Goal: Task Accomplishment & Management: Use online tool/utility

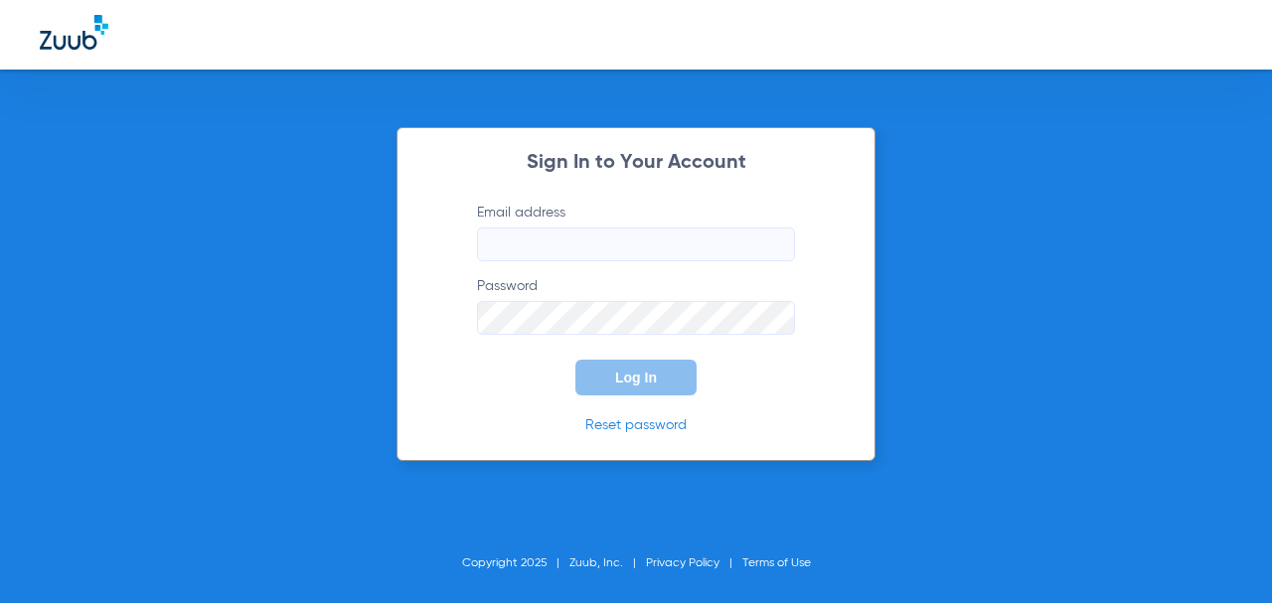
click at [541, 233] on input "Email address" at bounding box center [636, 245] width 318 height 34
type input "[EMAIL_ADDRESS][DOMAIN_NAME]"
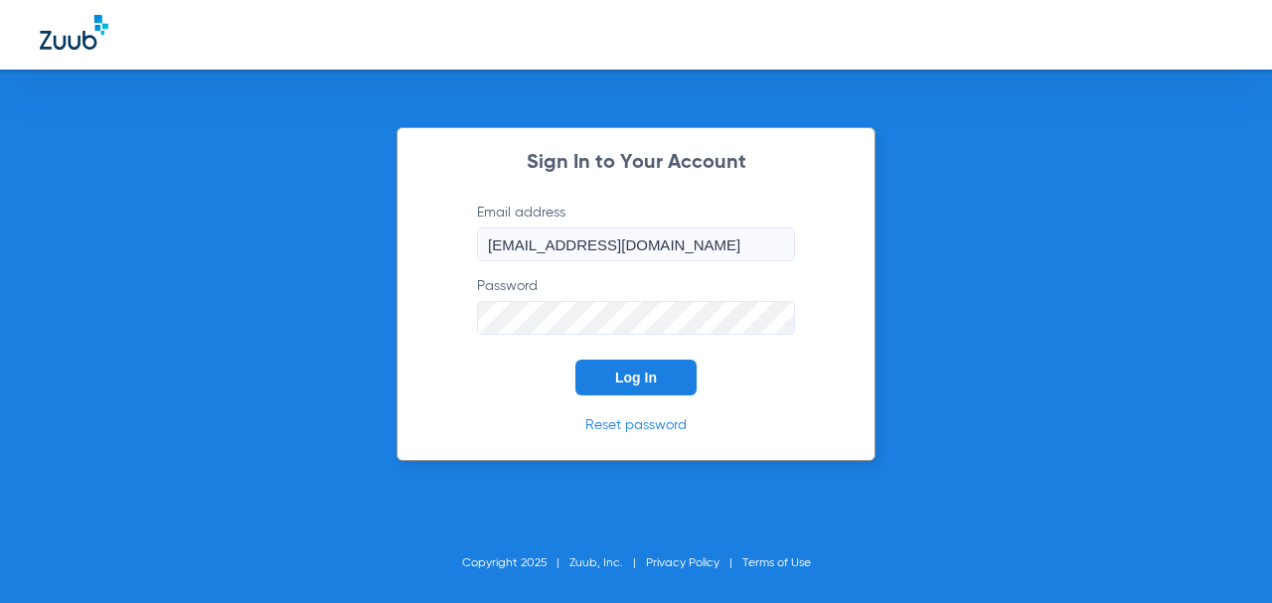
click at [575, 360] on button "Log In" at bounding box center [635, 378] width 121 height 36
click at [642, 378] on span "Log In" at bounding box center [636, 378] width 42 height 16
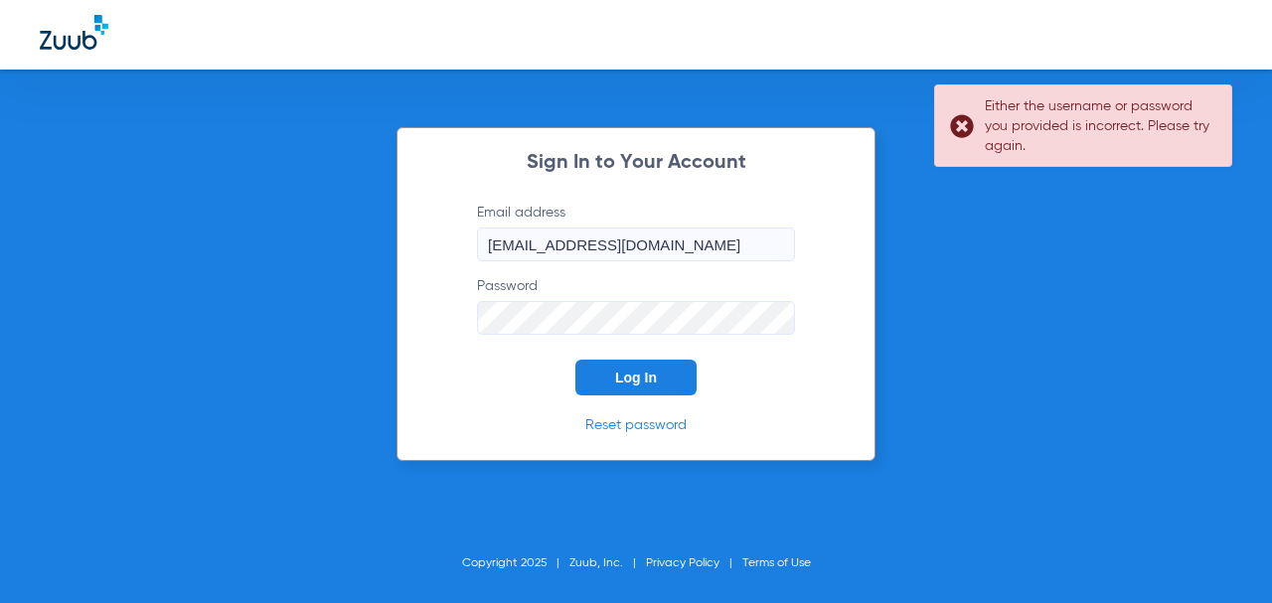
click at [402, 329] on div "Sign In to Your Account Email address [EMAIL_ADDRESS][DOMAIN_NAME] Password Log…" at bounding box center [636, 294] width 479 height 334
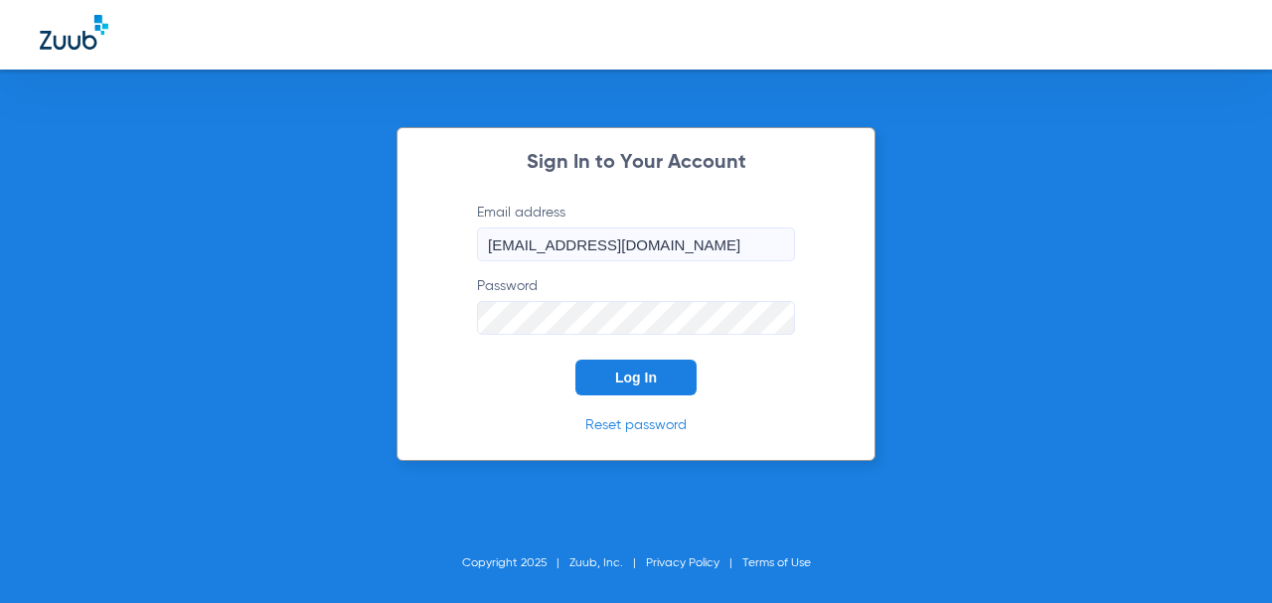
click at [575, 360] on button "Log In" at bounding box center [635, 378] width 121 height 36
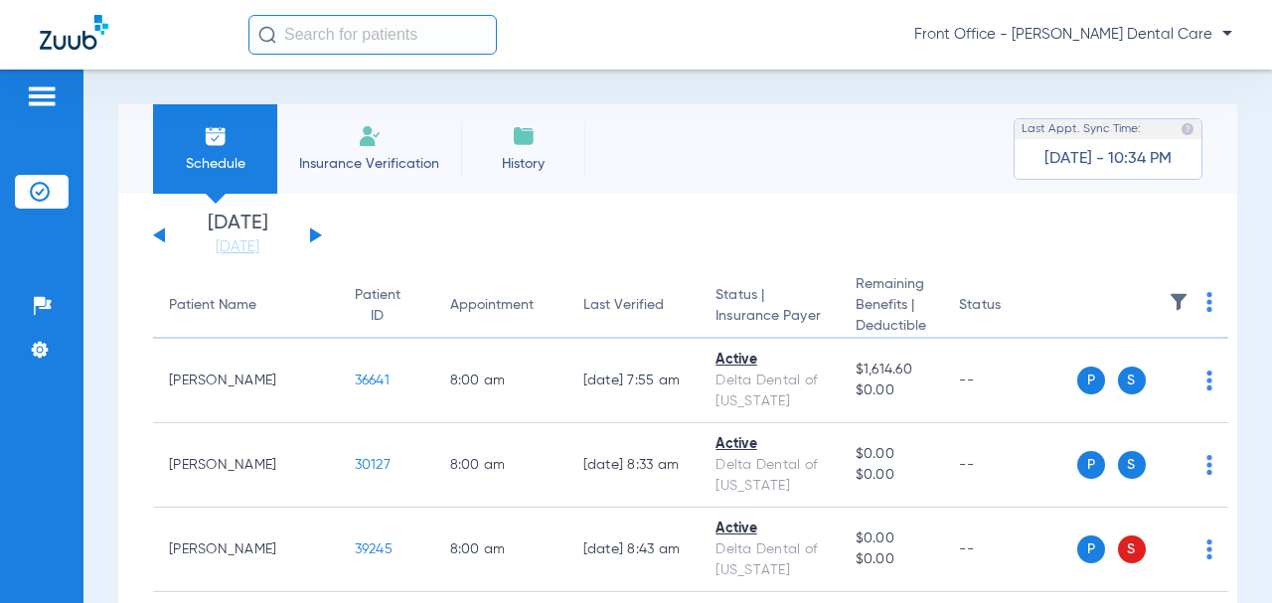
click at [316, 243] on div "[DATE] [DATE] [DATE] [DATE] [DATE] [DATE] [DATE] [DATE] [DATE] [DATE] [DATE] [D…" at bounding box center [237, 236] width 169 height 44
click at [314, 238] on button at bounding box center [316, 235] width 12 height 15
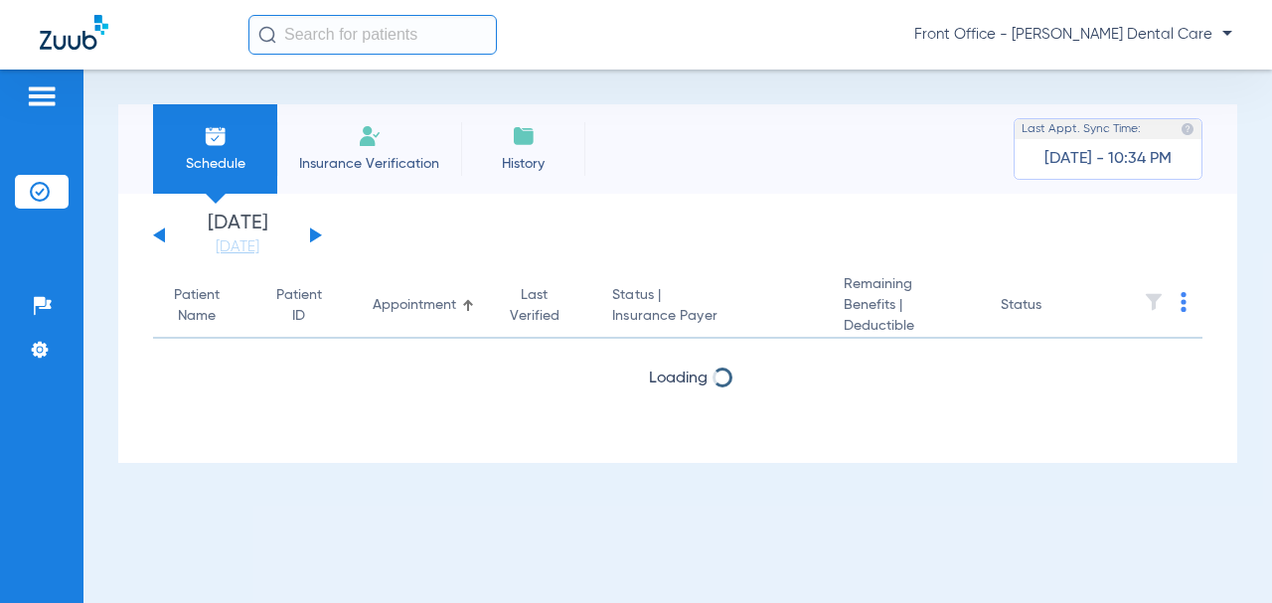
click at [314, 234] on button at bounding box center [316, 235] width 12 height 15
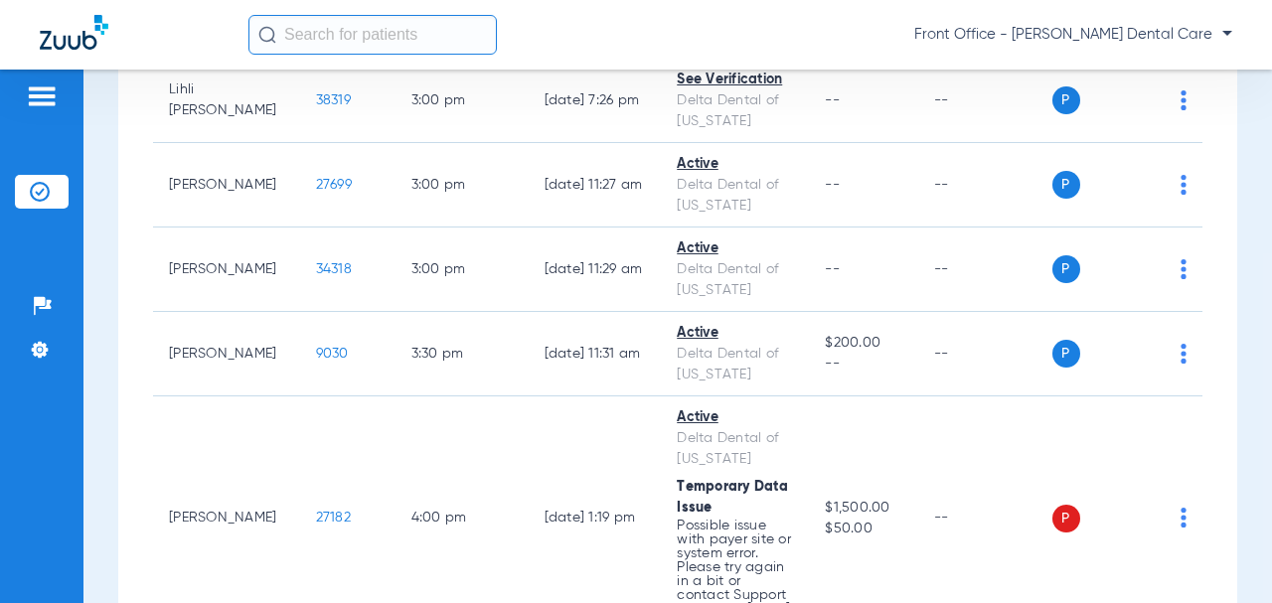
scroll to position [7653, 0]
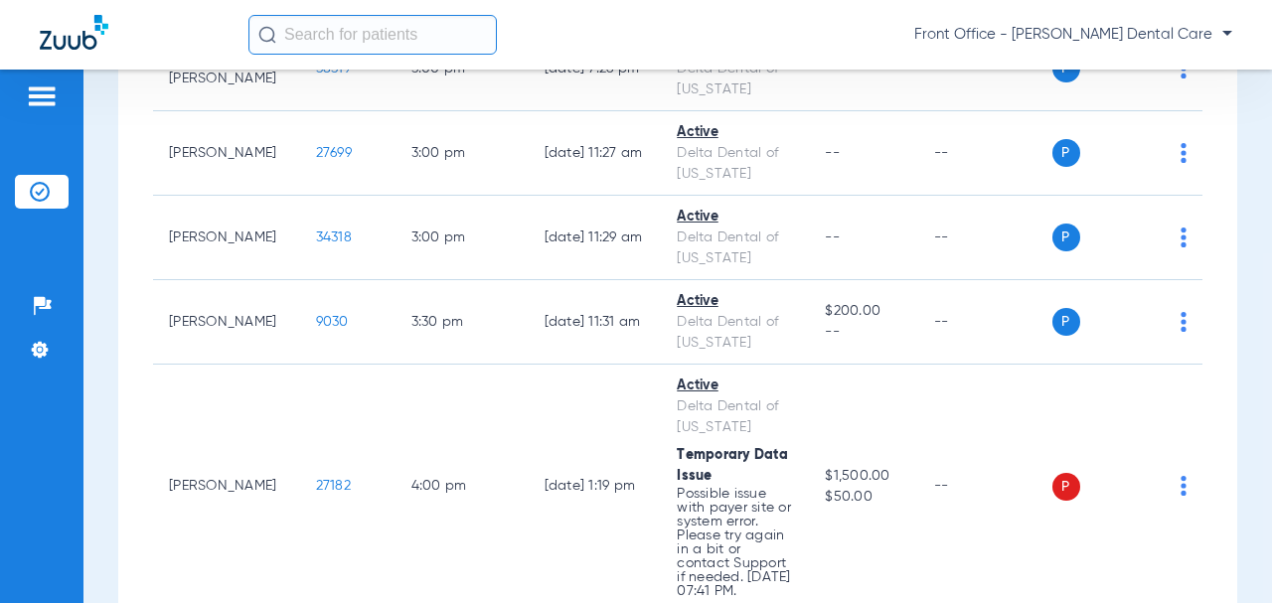
click at [1172, 111] on td "P S" at bounding box center [1127, 69] width 151 height 84
click at [1181, 79] on img at bounding box center [1184, 69] width 6 height 20
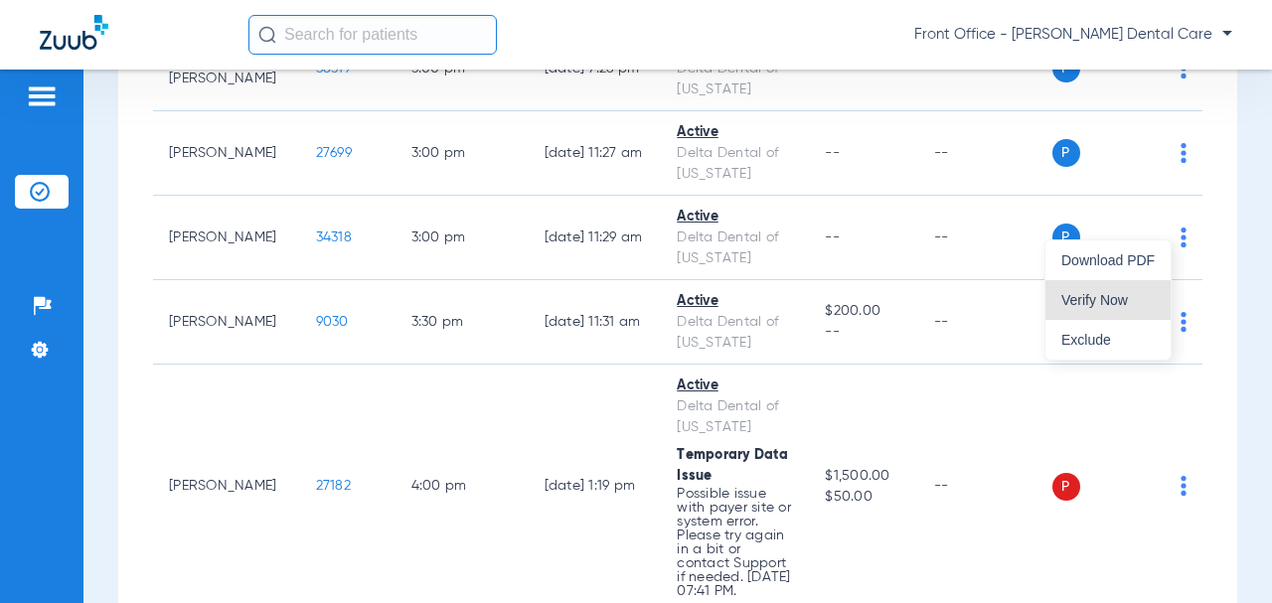
click at [1107, 306] on span "Verify Now" at bounding box center [1107, 300] width 93 height 14
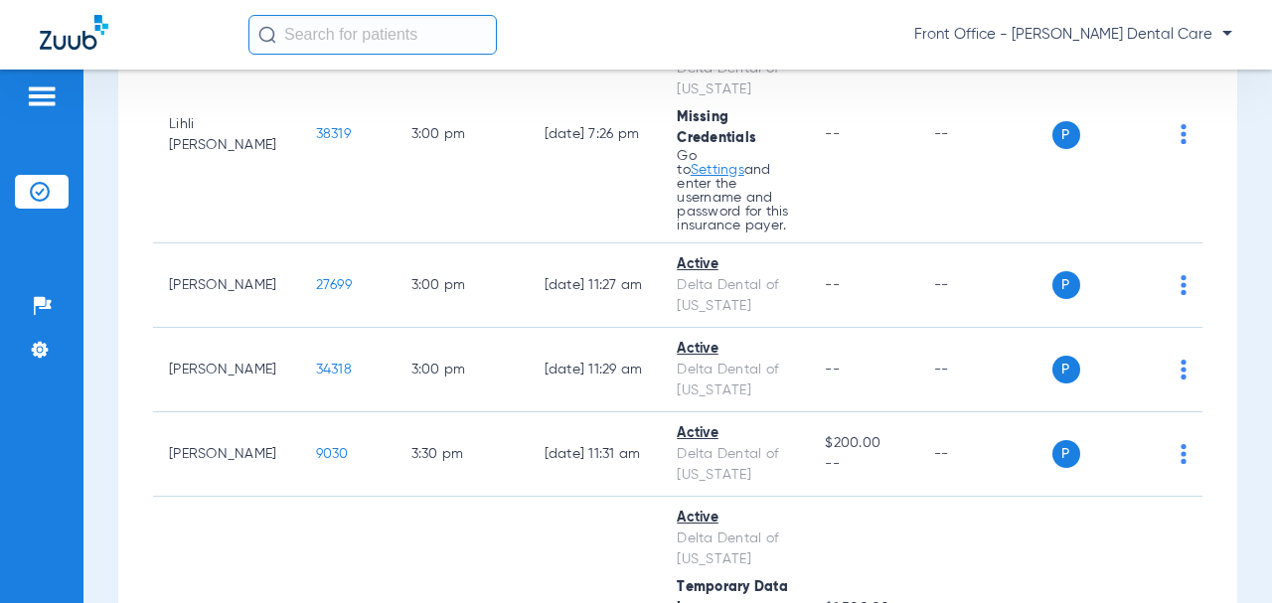
click at [316, 141] on span "38319" at bounding box center [333, 134] width 35 height 14
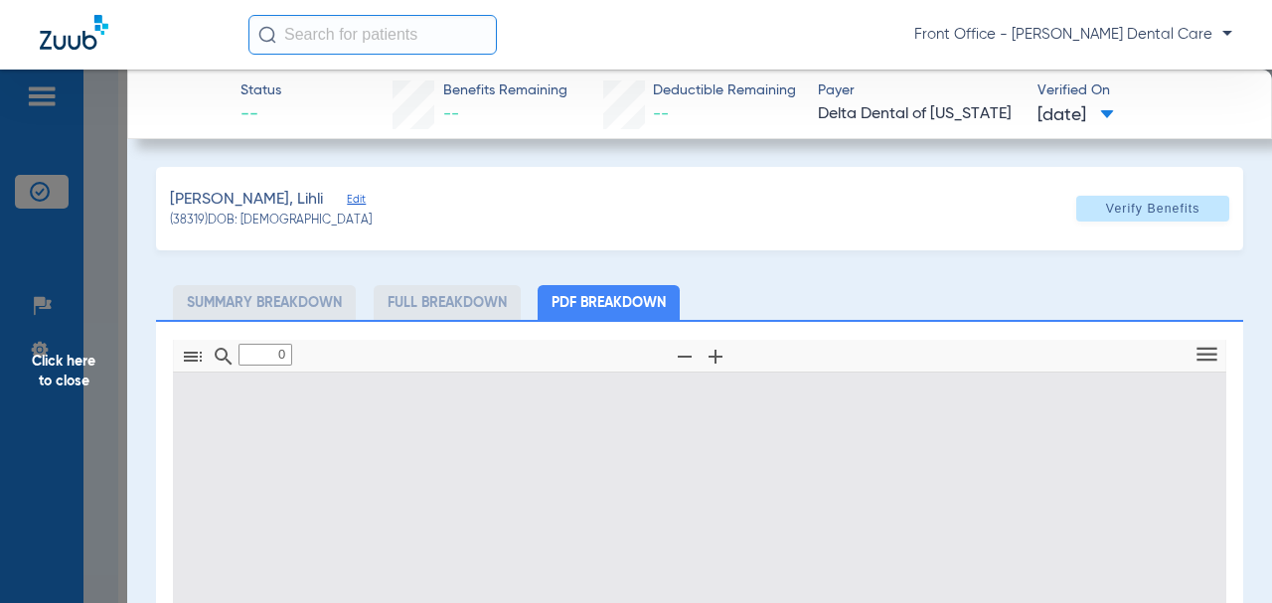
type input "1"
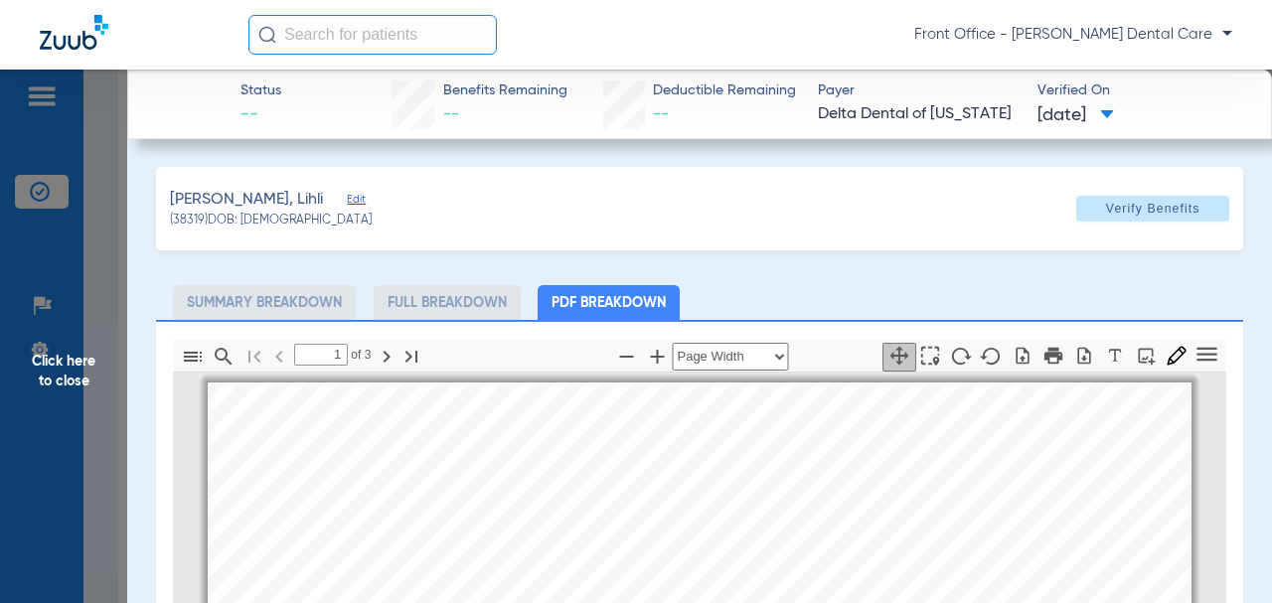
scroll to position [10, 0]
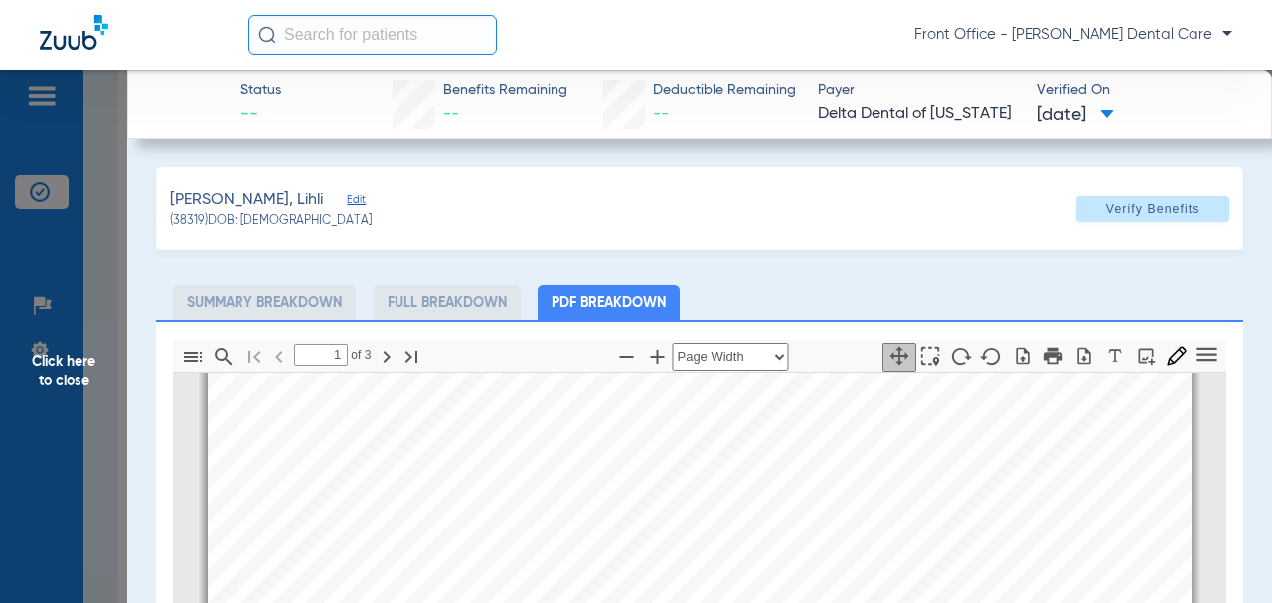
click at [1149, 201] on span "Verify Benefits" at bounding box center [1153, 209] width 94 height 16
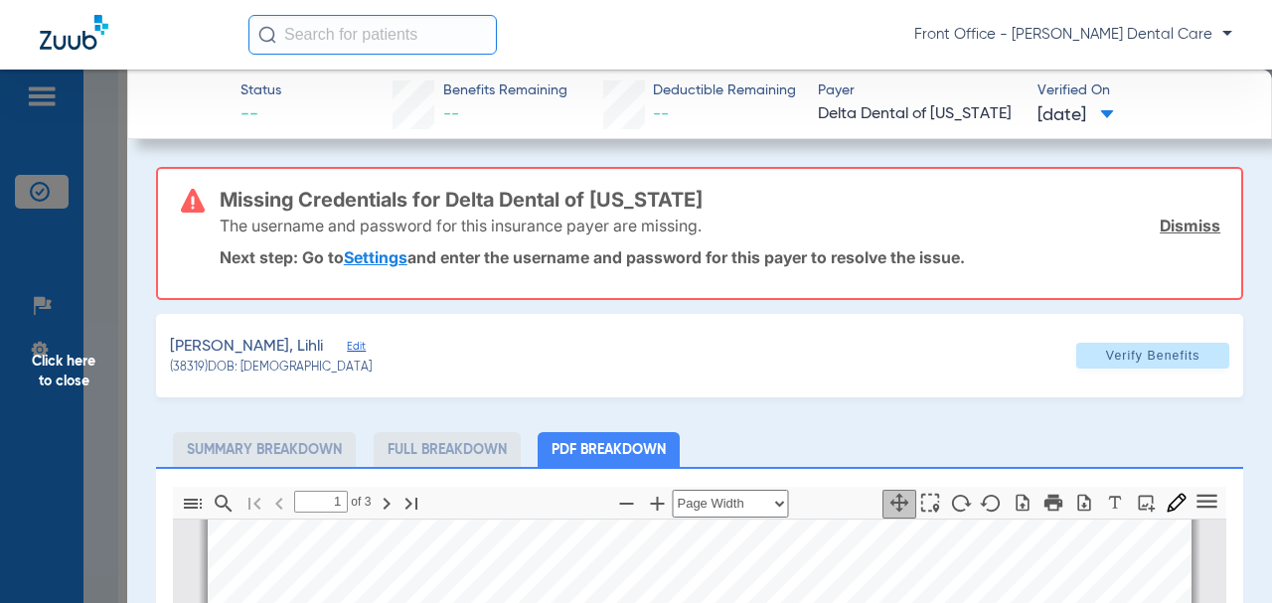
click at [74, 380] on span "Click here to close" at bounding box center [63, 371] width 127 height 603
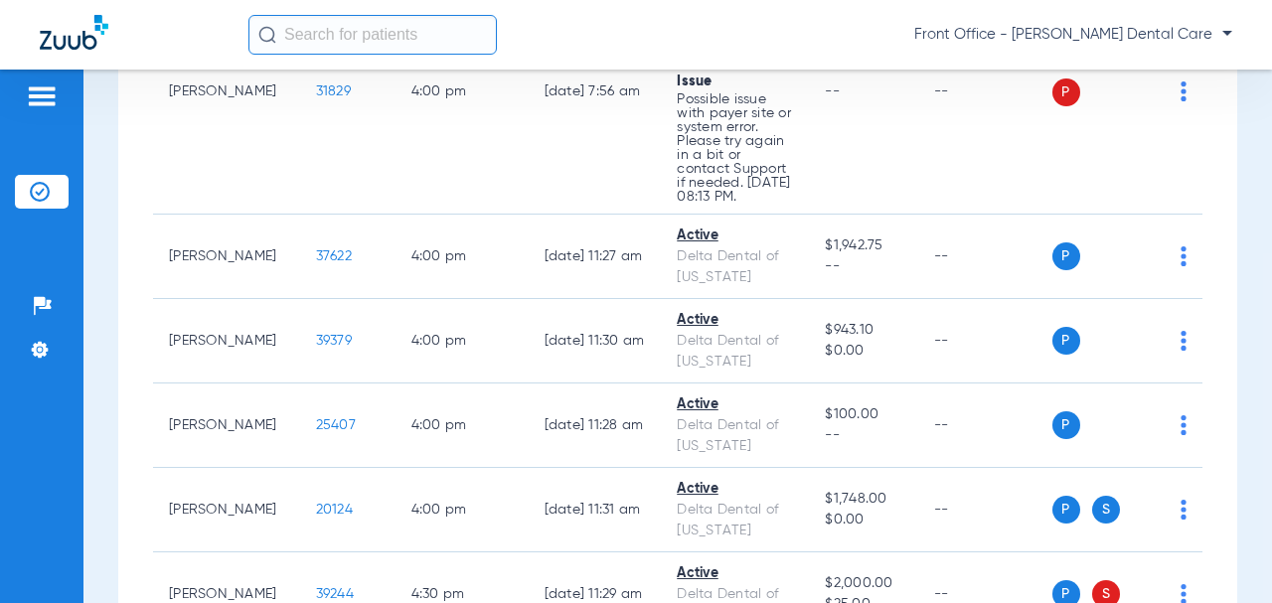
scroll to position [8945, 0]
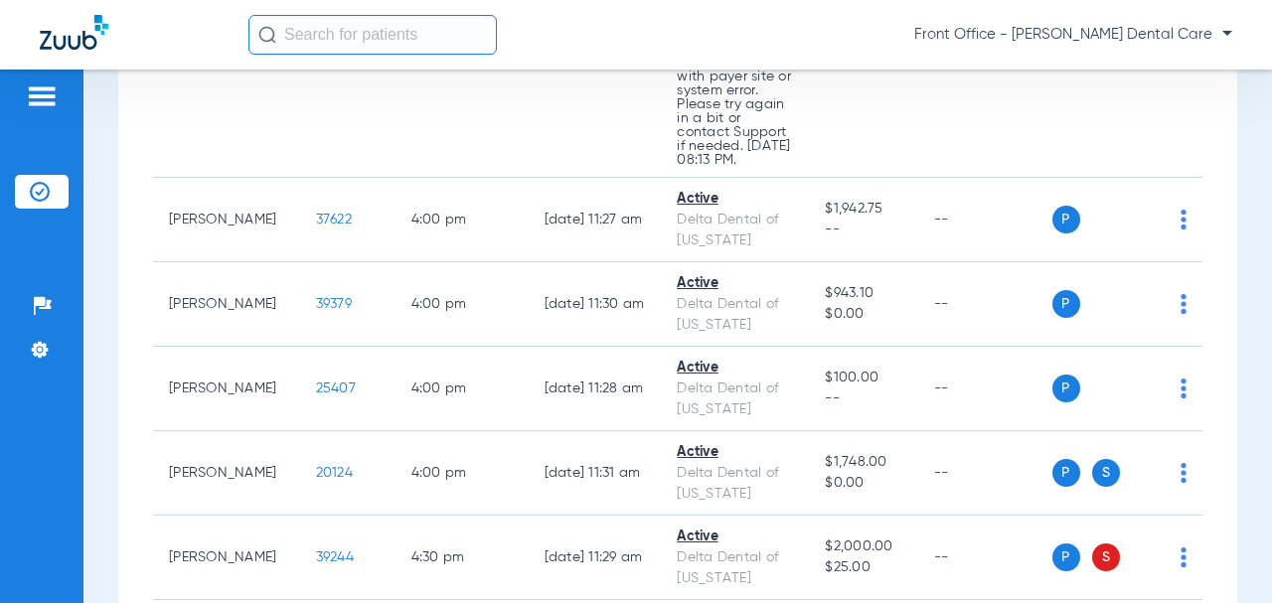
click at [316, 62] on span "31829" at bounding box center [333, 55] width 35 height 14
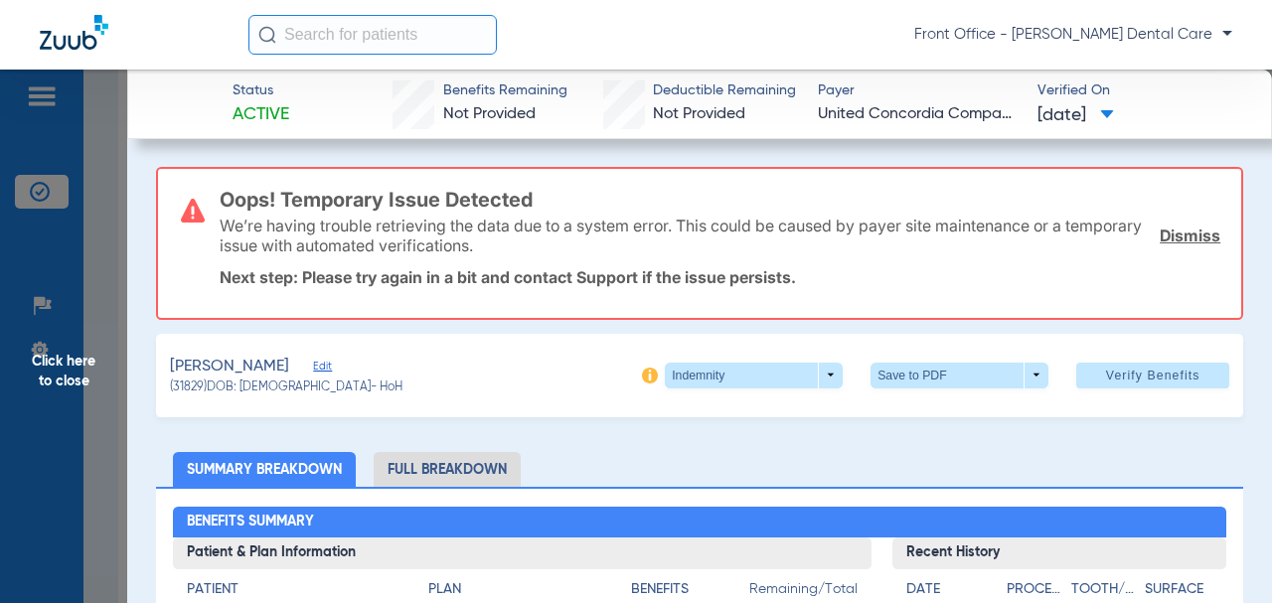
click at [79, 379] on span "Click here to close" at bounding box center [63, 371] width 127 height 603
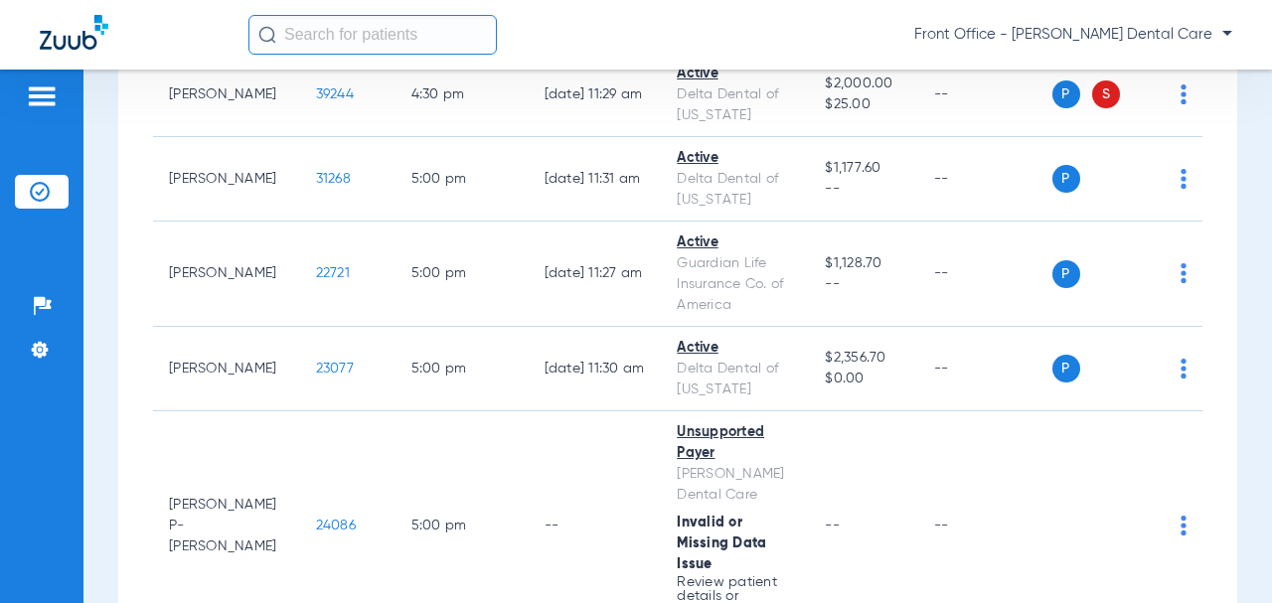
scroll to position [9442, 0]
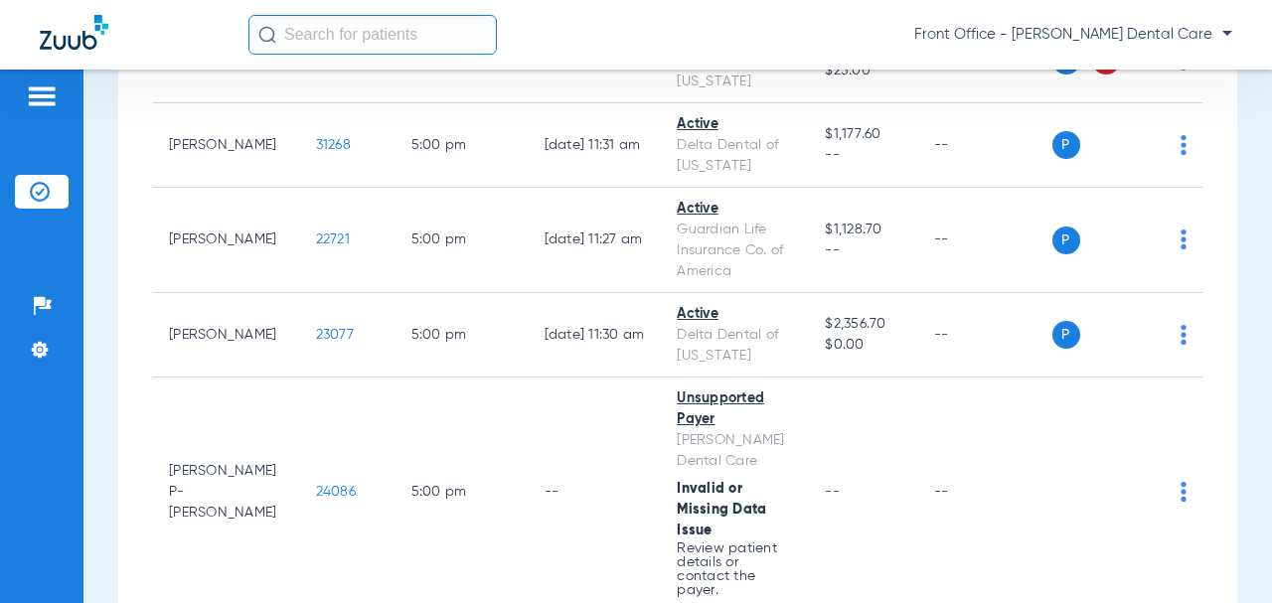
click at [316, 68] on span "39244" at bounding box center [335, 61] width 38 height 14
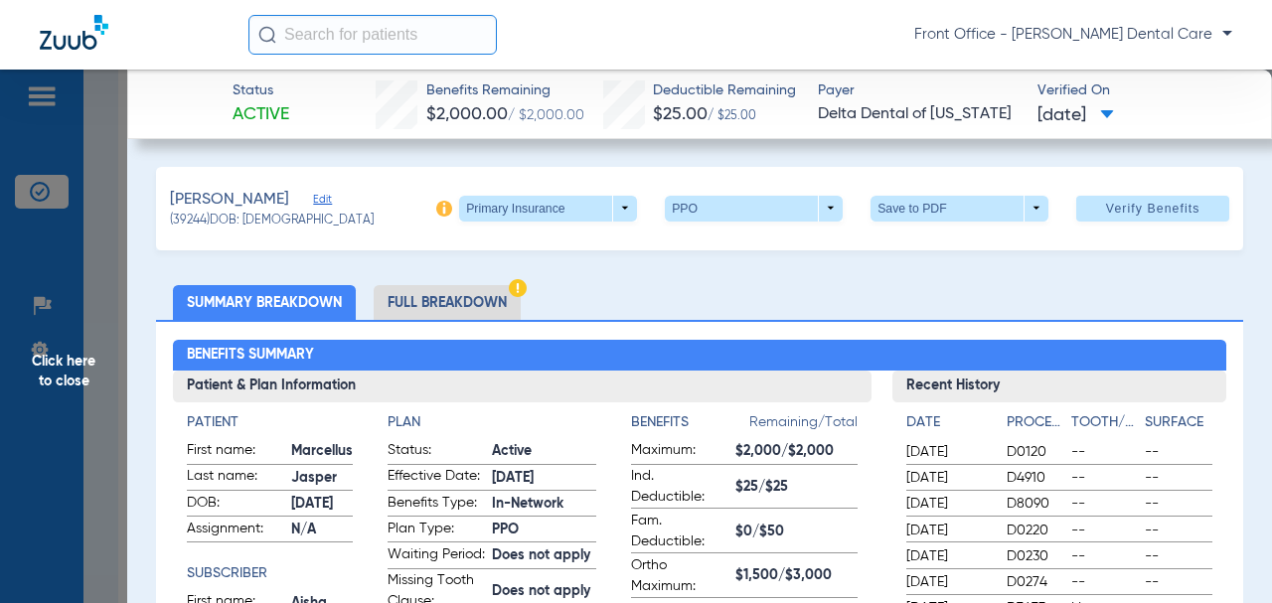
click at [605, 206] on span at bounding box center [548, 209] width 178 height 26
click at [495, 281] on span "Secondary Insurance" at bounding box center [527, 287] width 131 height 14
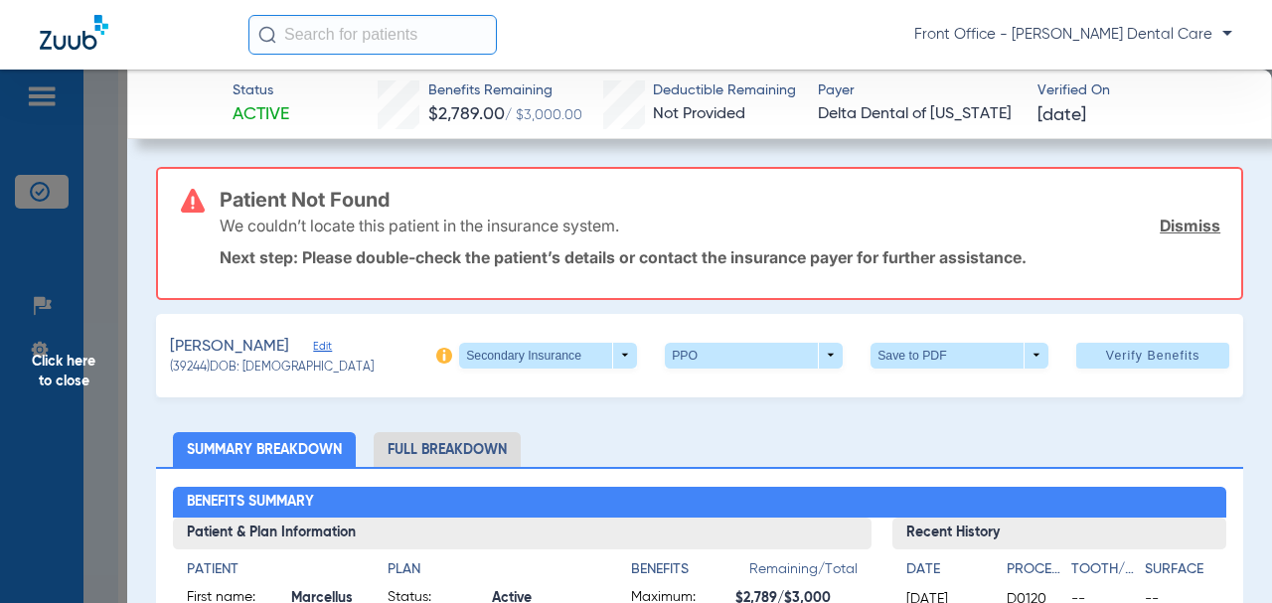
click at [342, 198] on h3 "Patient Not Found" at bounding box center [720, 200] width 1001 height 20
click at [331, 350] on span "Edit" at bounding box center [322, 349] width 18 height 19
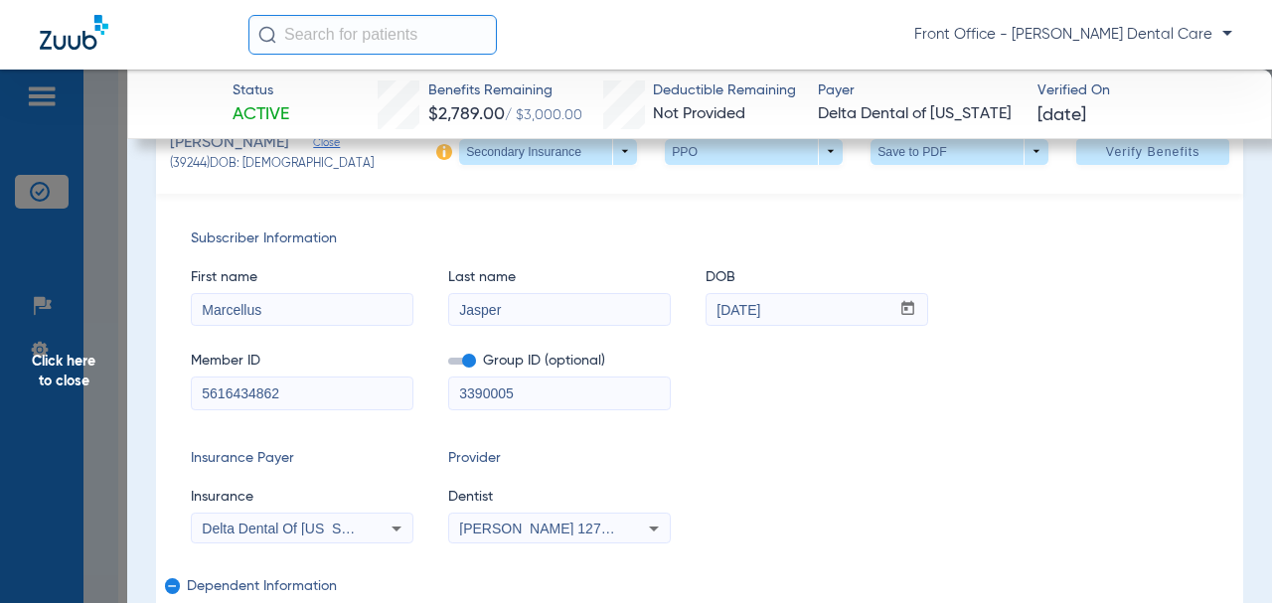
scroll to position [199, 0]
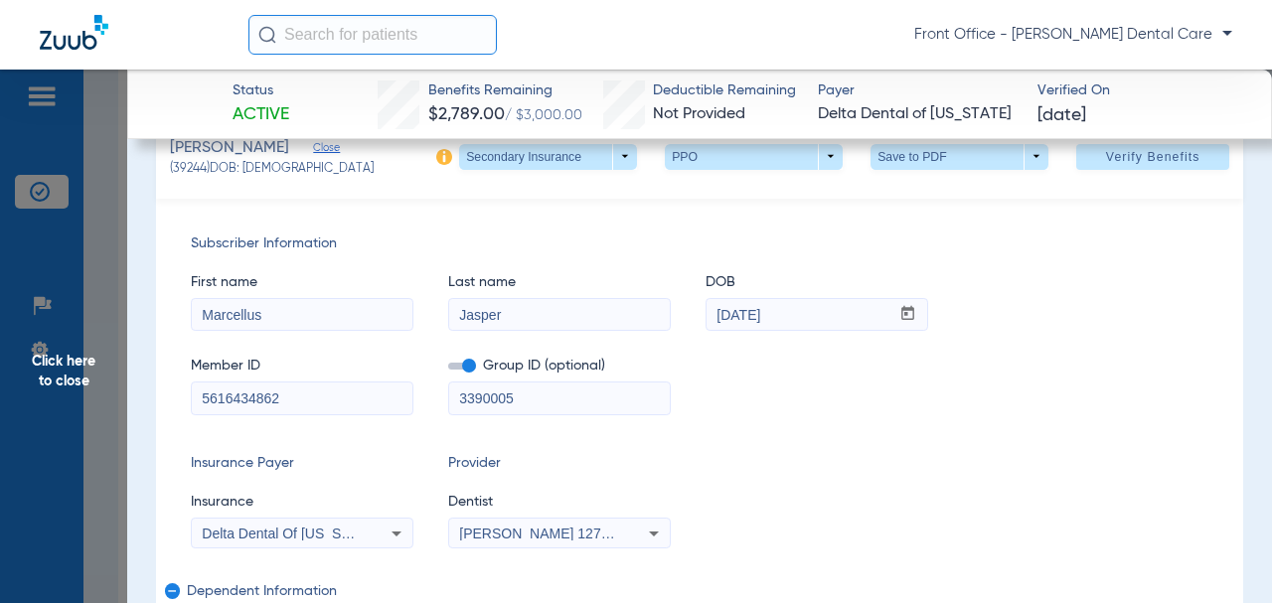
drag, startPoint x: 522, startPoint y: 399, endPoint x: 480, endPoint y: 392, distance: 42.3
click at [425, 398] on div "Member ID 5616434862 Group ID (optional) 3390005" at bounding box center [700, 376] width 1018 height 77
paste input "04143-0001"
type input "04143-00015"
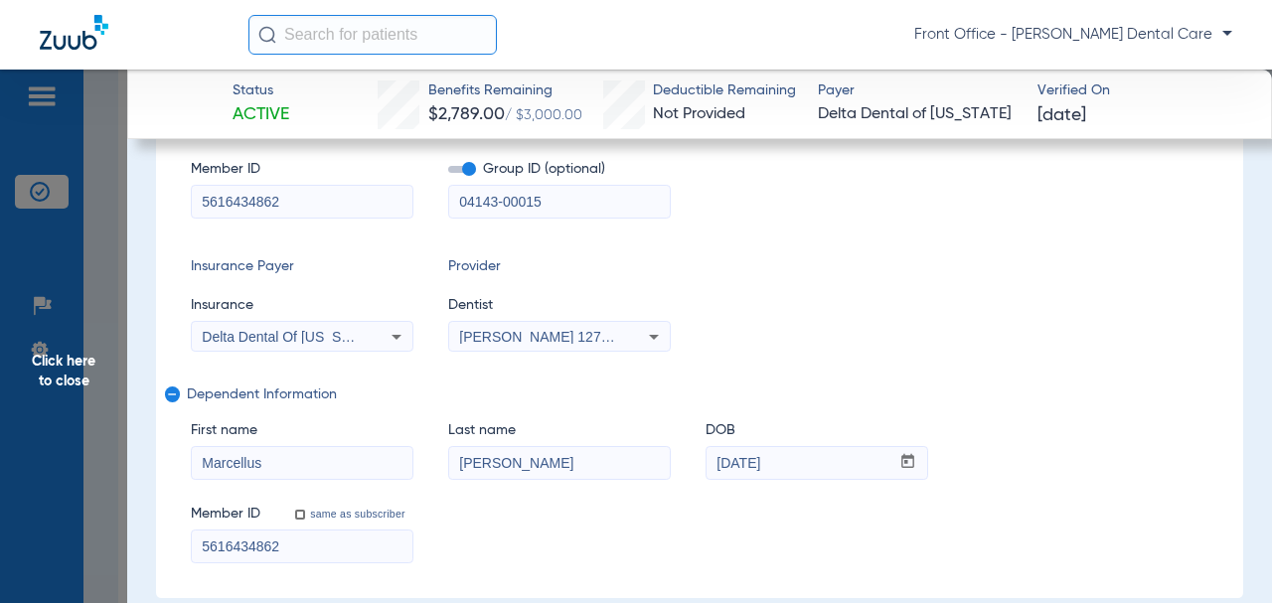
scroll to position [398, 0]
drag, startPoint x: 304, startPoint y: 540, endPoint x: 154, endPoint y: 542, distance: 150.1
paste input "11969513280"
type input "119695132802"
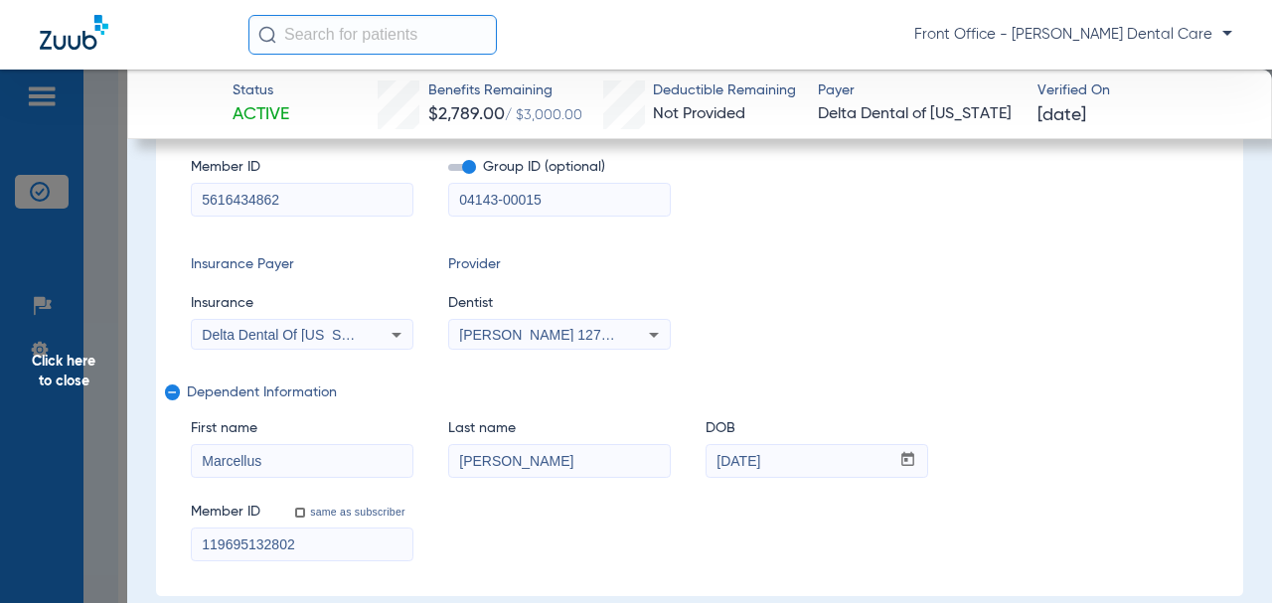
click at [477, 464] on input "[PERSON_NAME]" at bounding box center [559, 461] width 221 height 32
type input "Jasper"
drag, startPoint x: 286, startPoint y: 198, endPoint x: 185, endPoint y: 203, distance: 101.5
click at [185, 203] on div "Subscriber Information First name [PERSON_NAME] Last name [PERSON_NAME] mm / dd…" at bounding box center [699, 298] width 1087 height 596
paste input "119695132801"
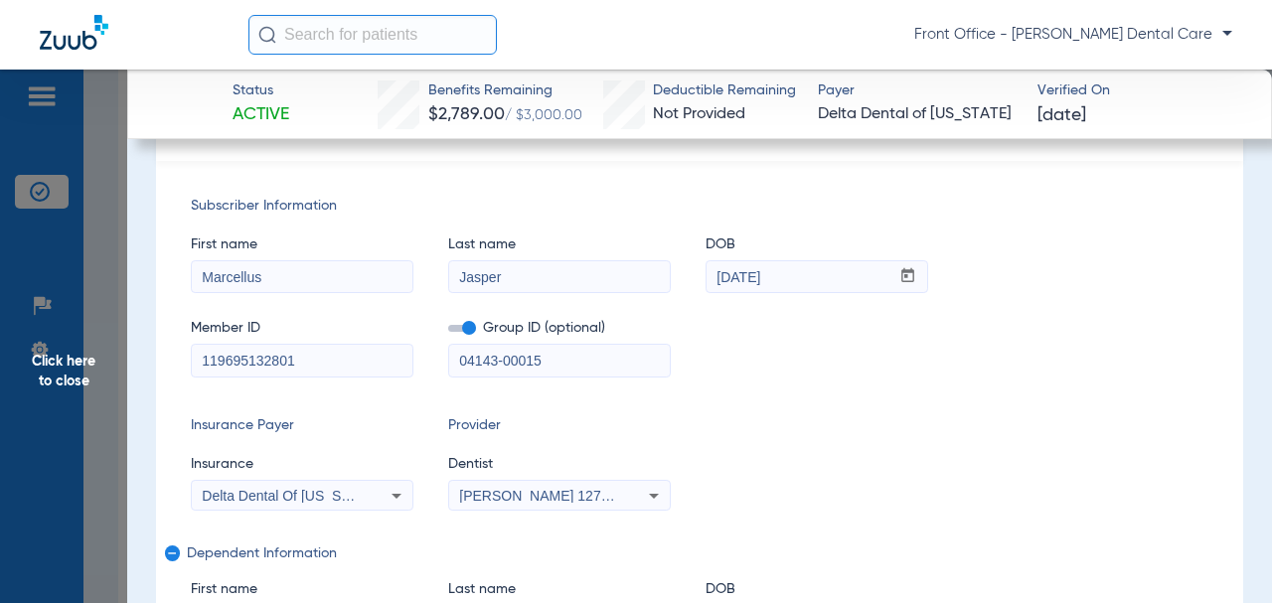
scroll to position [199, 0]
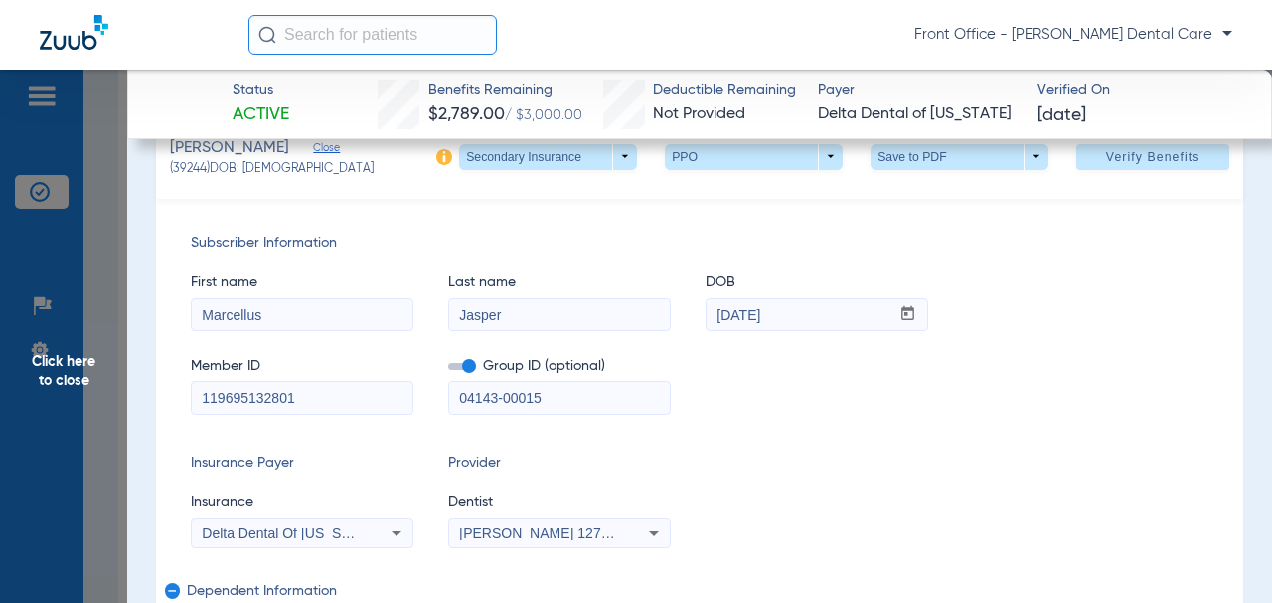
type input "119695132801"
drag, startPoint x: 213, startPoint y: 322, endPoint x: 136, endPoint y: 329, distance: 76.8
paste input "Aisha"
type input "Aisha"
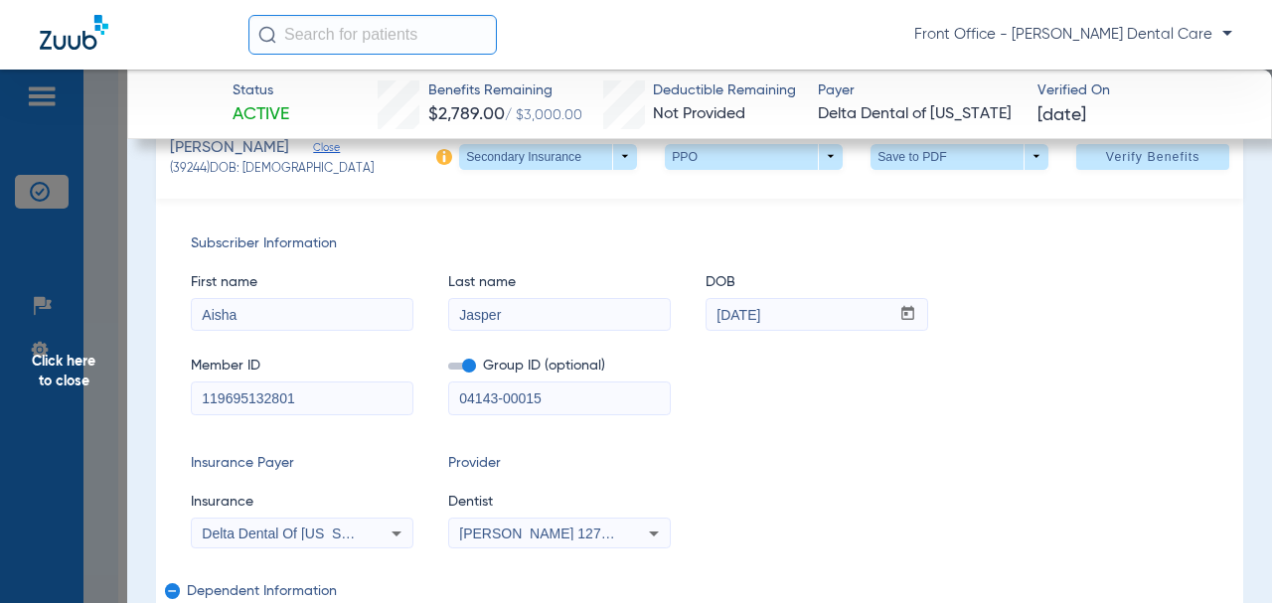
drag, startPoint x: 802, startPoint y: 303, endPoint x: 818, endPoint y: 316, distance: 20.5
click at [681, 312] on div "First name [PERSON_NAME] Last name [PERSON_NAME] mm / dd / yyyy [DATE]" at bounding box center [700, 292] width 1018 height 77
drag, startPoint x: 810, startPoint y: 315, endPoint x: 668, endPoint y: 324, distance: 142.4
click at [668, 324] on div "First name [PERSON_NAME] Last name [PERSON_NAME] mm / dd / yyyy [DATE]" at bounding box center [700, 292] width 1018 height 77
type input "[DATE]"
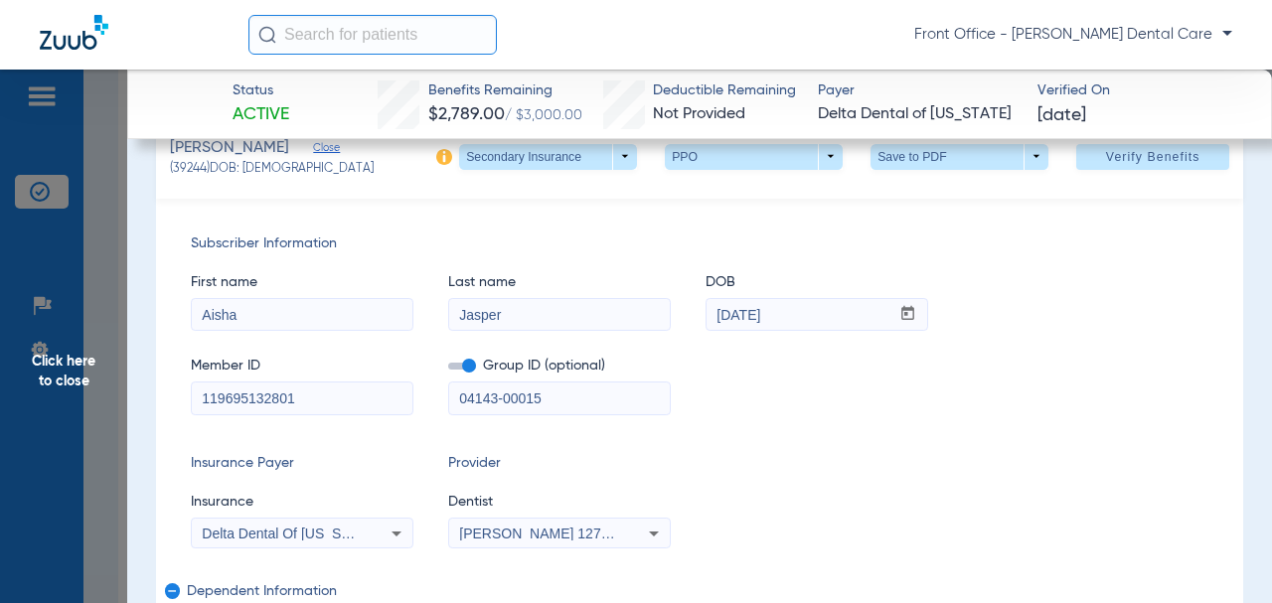
click at [794, 363] on div "Member ID 119695132801 Group ID (optional) 04143-00015" at bounding box center [700, 376] width 1018 height 77
click at [1087, 166] on span at bounding box center [1152, 157] width 153 height 48
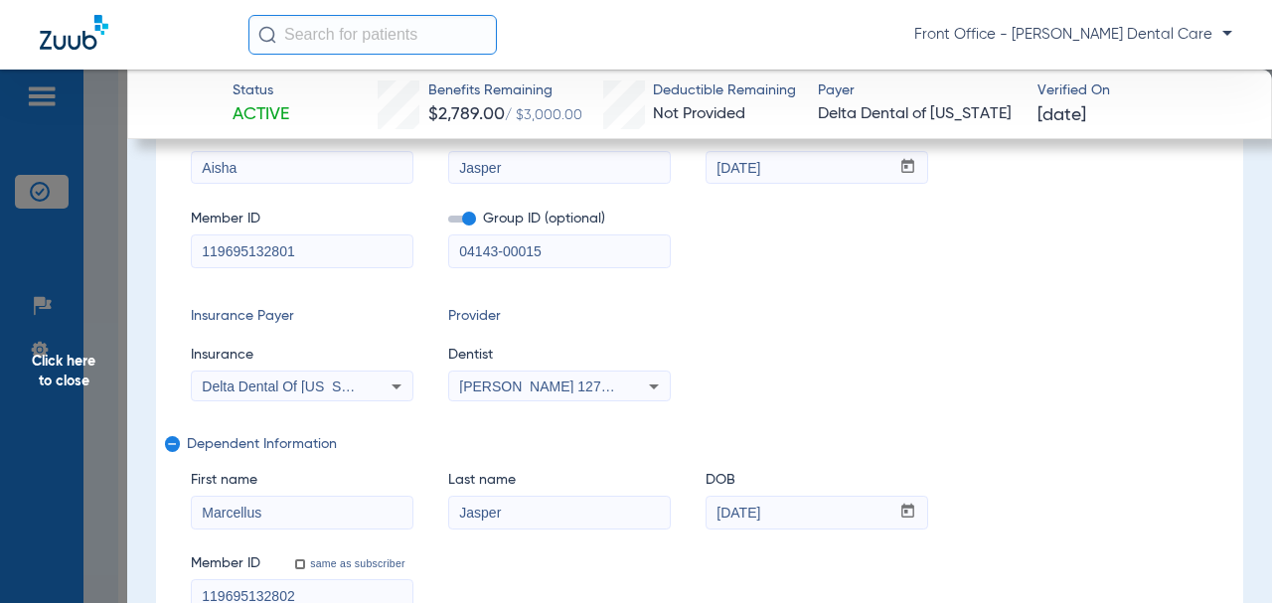
scroll to position [52, 0]
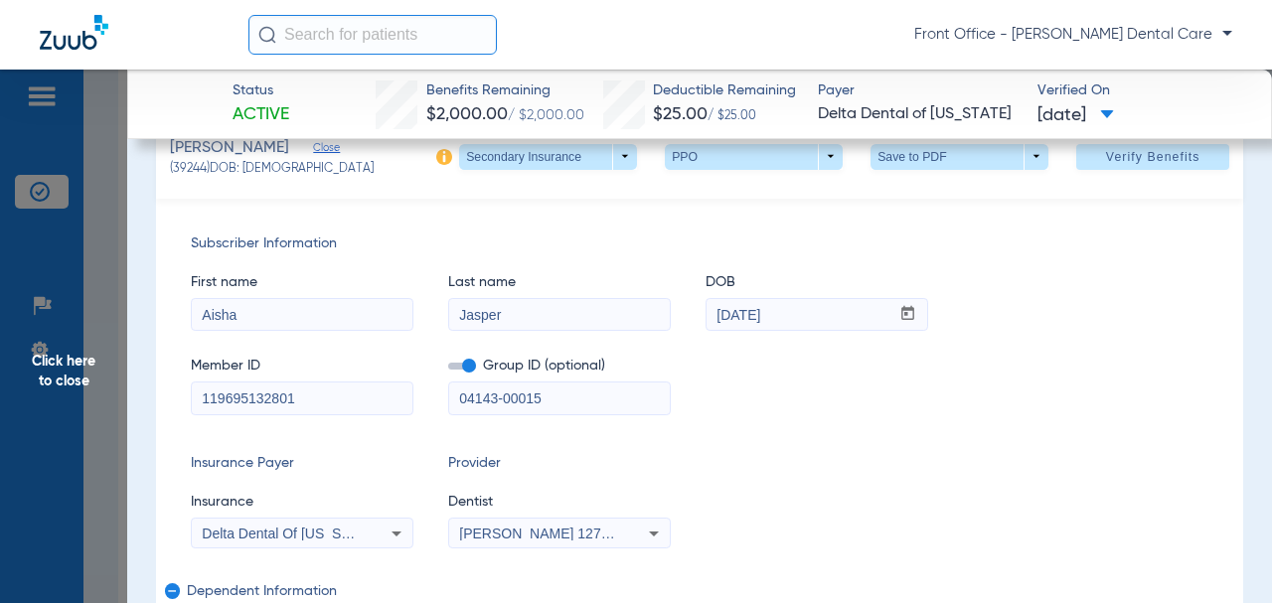
click at [52, 383] on span "Click here to close" at bounding box center [63, 371] width 127 height 603
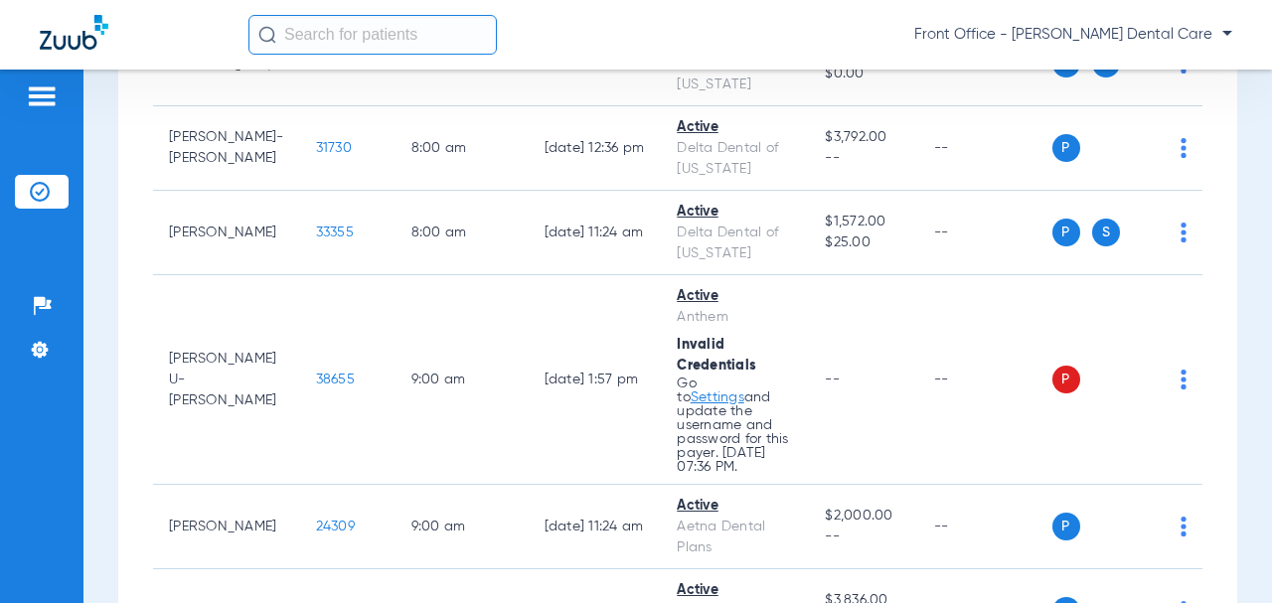
scroll to position [0, 0]
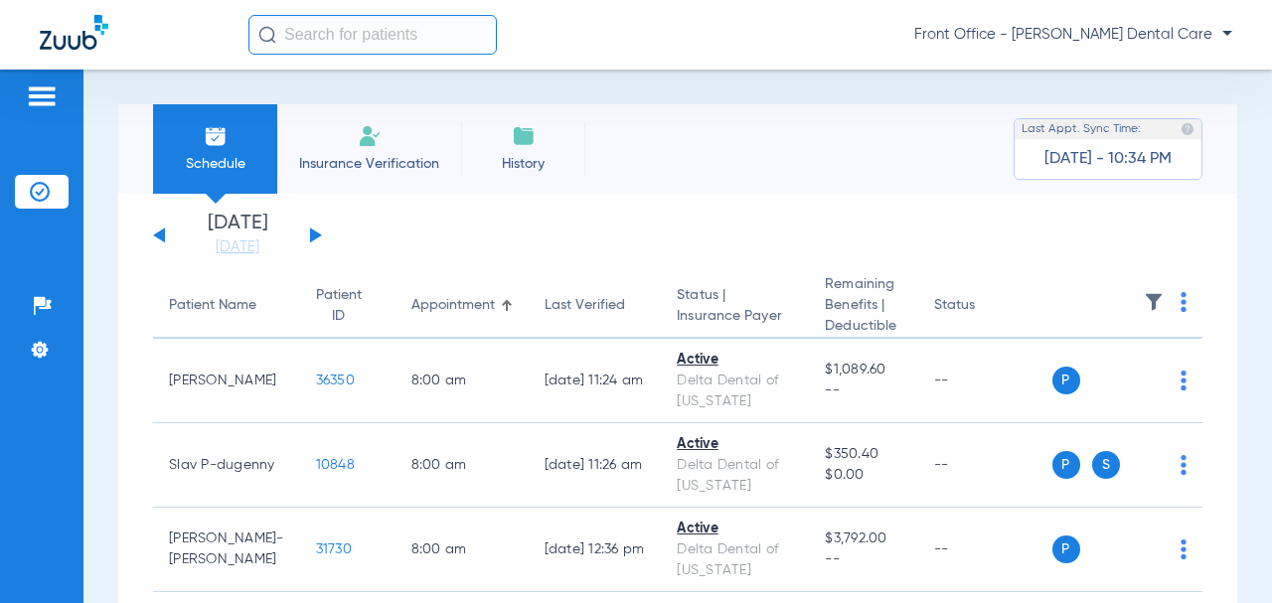
click at [317, 236] on button at bounding box center [316, 235] width 12 height 15
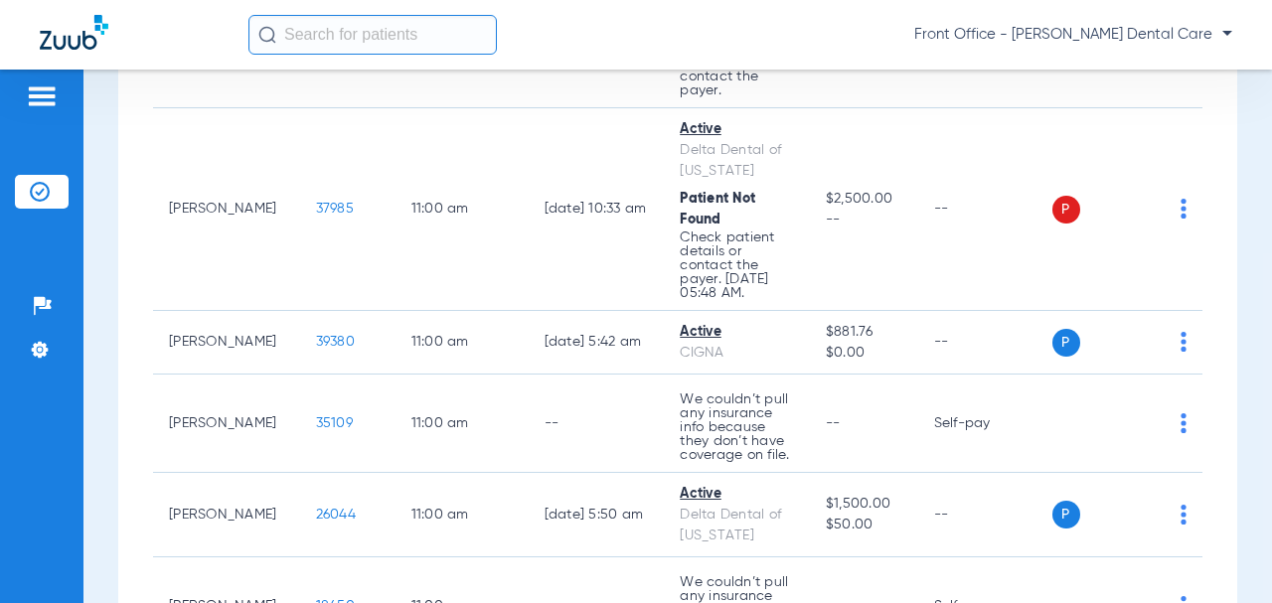
scroll to position [1491, 0]
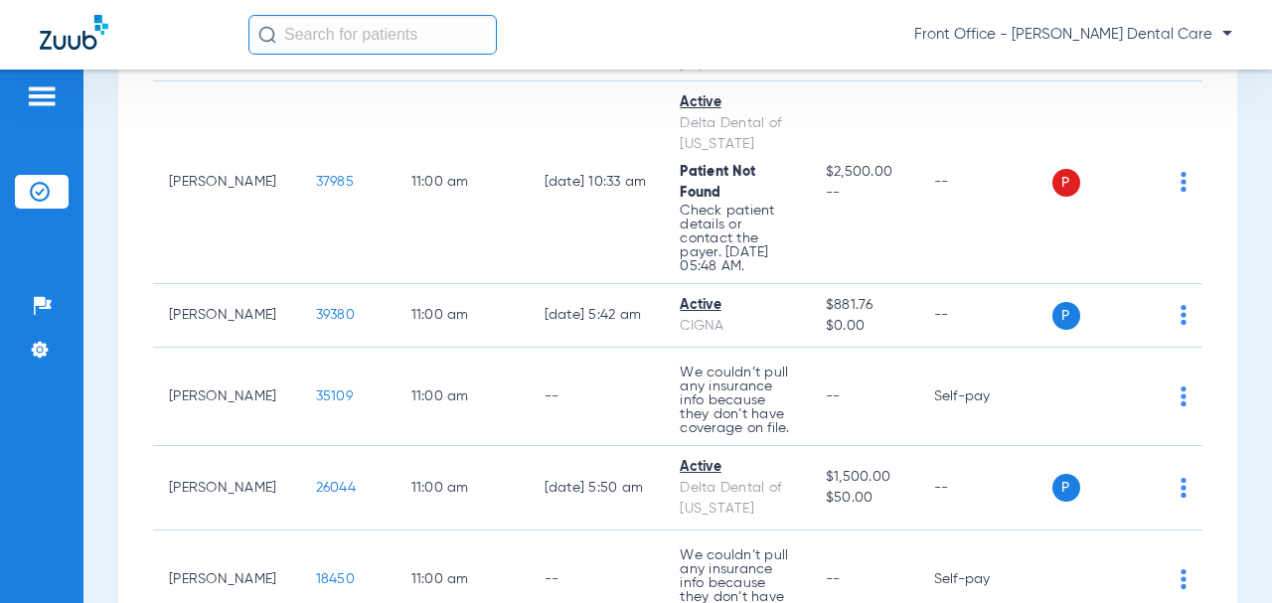
click at [316, 189] on span "37985" at bounding box center [335, 182] width 38 height 14
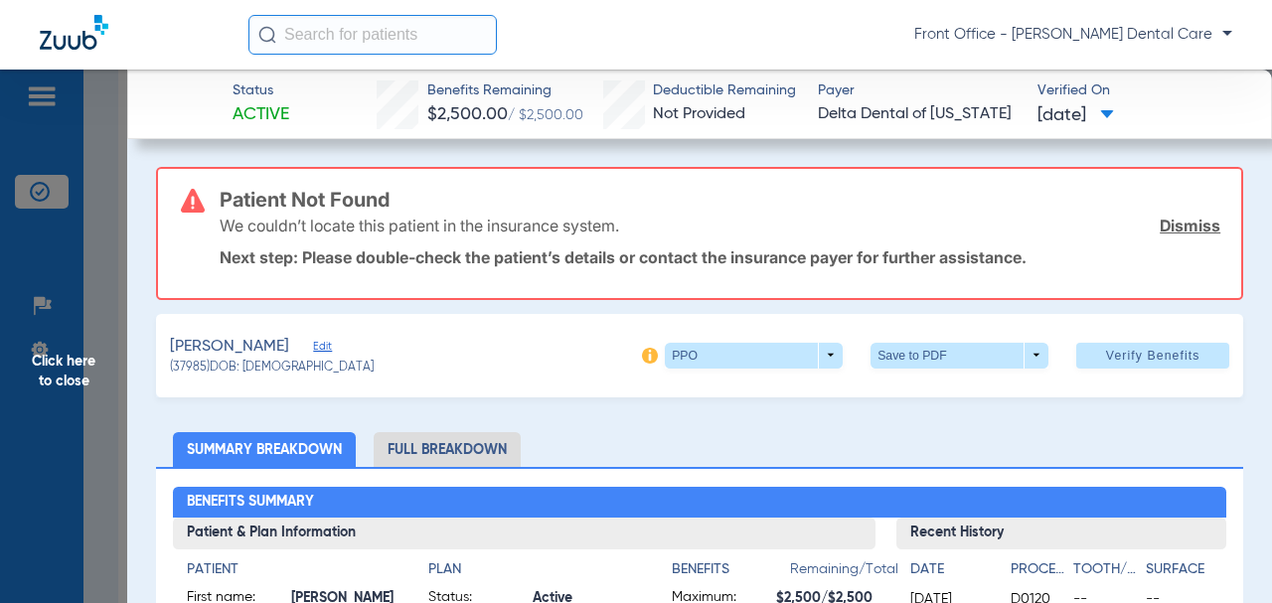
click at [313, 349] on span "Edit" at bounding box center [322, 349] width 18 height 19
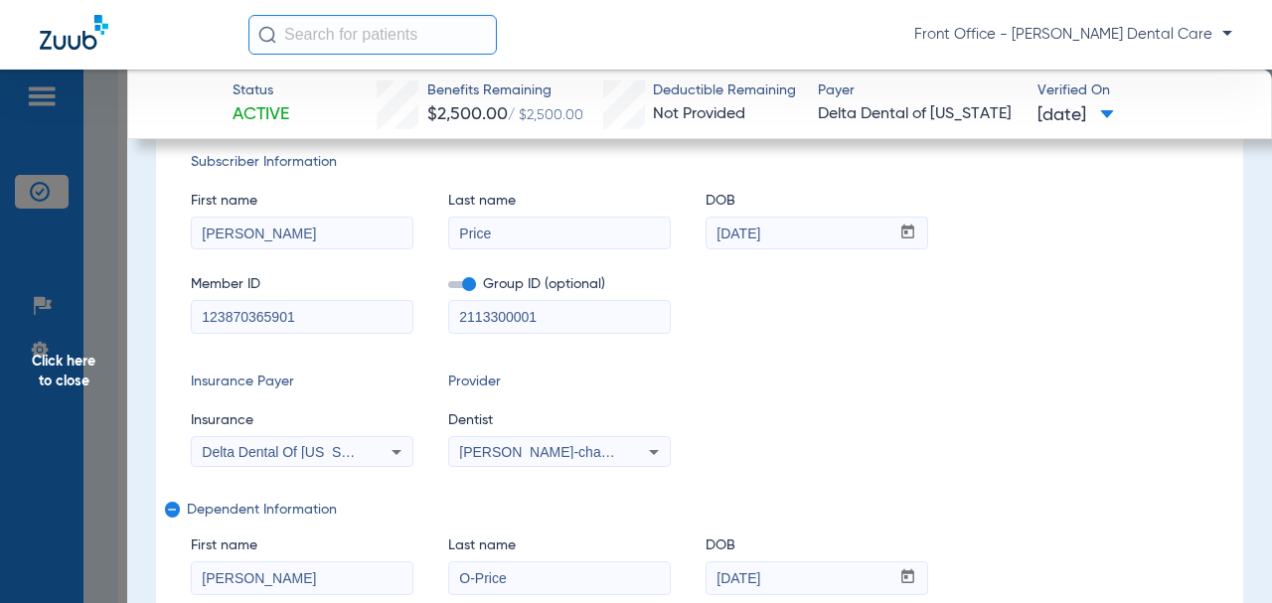
scroll to position [298, 0]
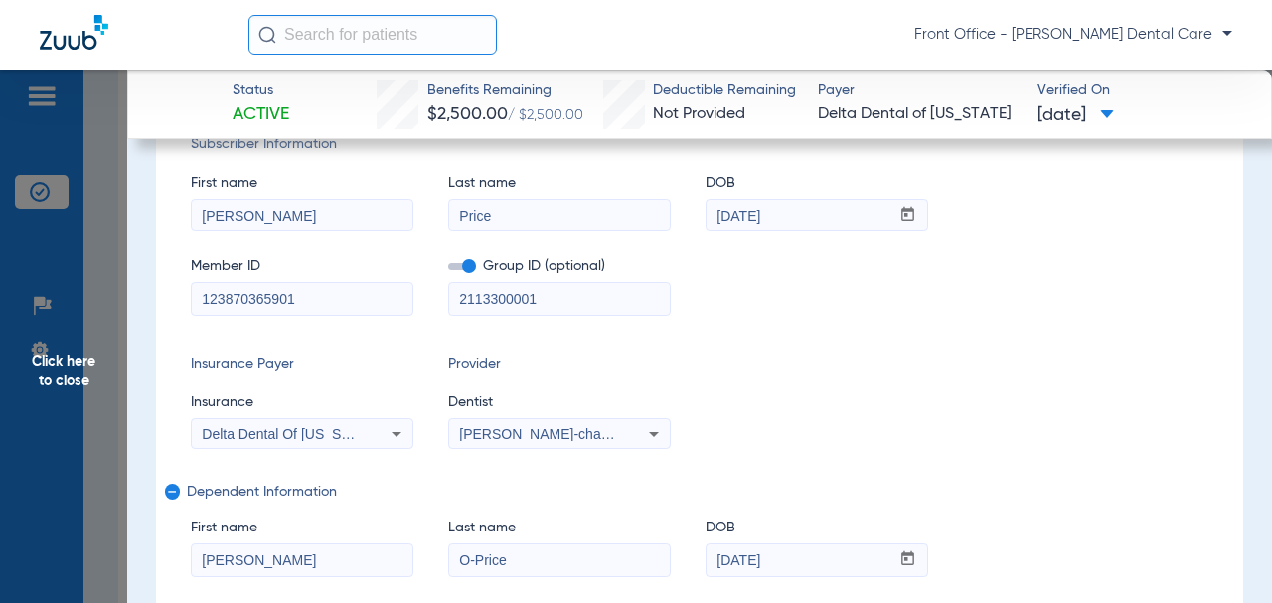
drag, startPoint x: 550, startPoint y: 305, endPoint x: 503, endPoint y: 308, distance: 46.8
click at [444, 307] on div "Member ID 123870365901 Group ID (optional) 2113300001" at bounding box center [700, 277] width 1018 height 77
paste input "-"
type input "21133-00001"
drag, startPoint x: 269, startPoint y: 299, endPoint x: 187, endPoint y: 299, distance: 82.5
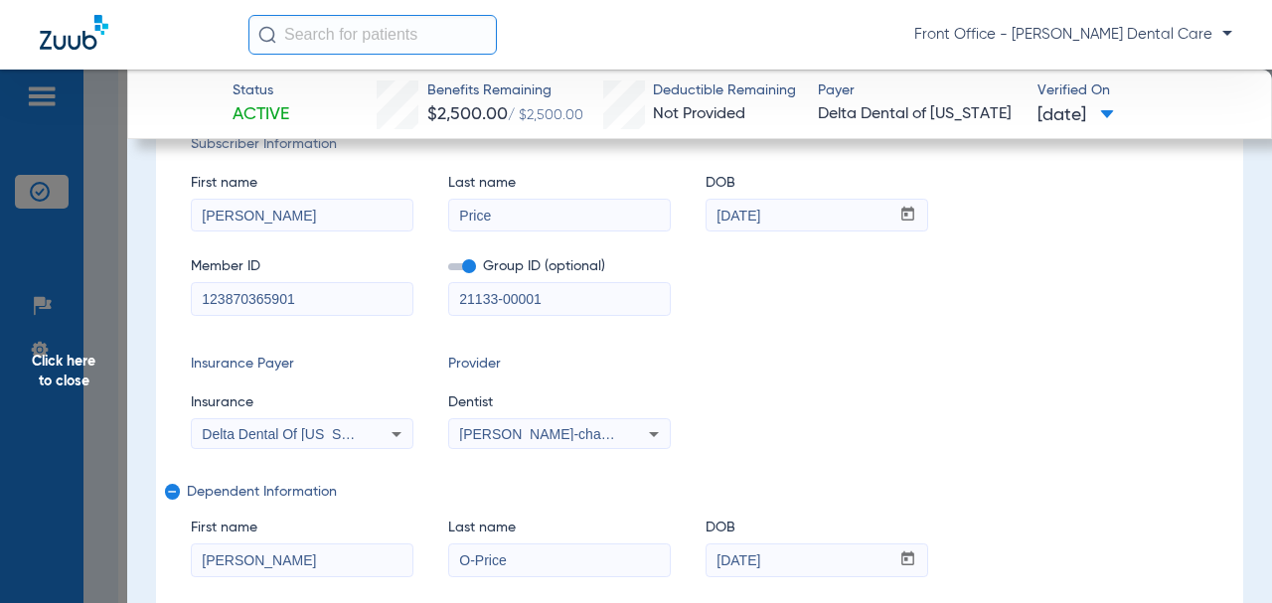
click at [187, 299] on div "Subscriber Information First name [PERSON_NAME] Last name Price DOB mm / dd / y…" at bounding box center [699, 397] width 1087 height 596
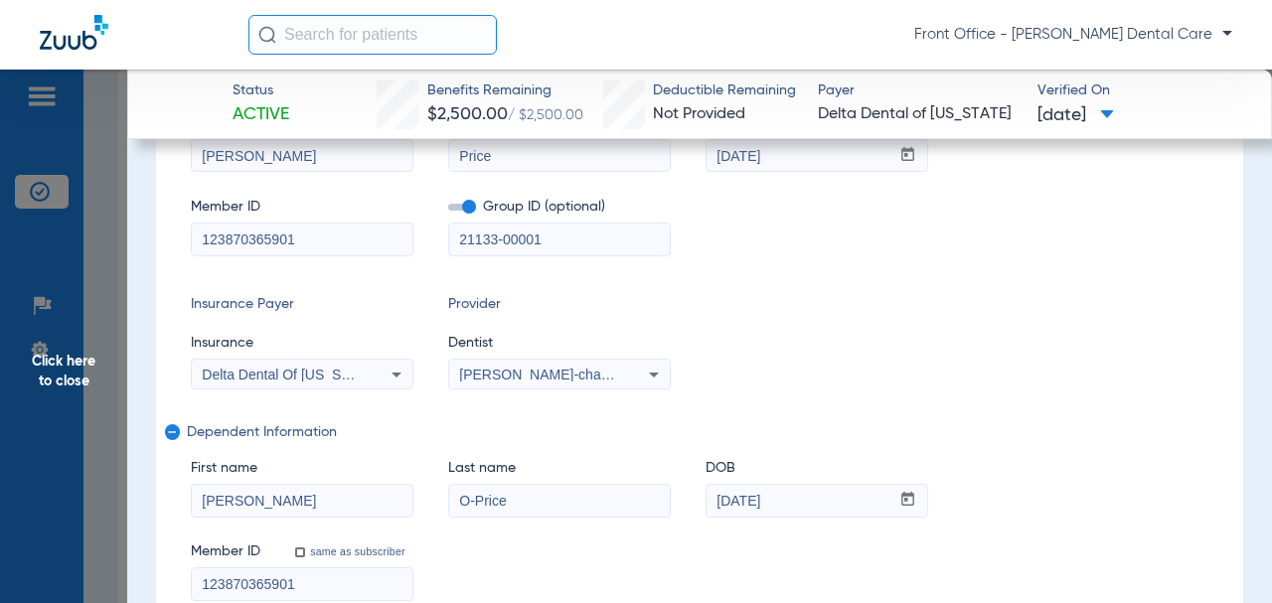
scroll to position [398, 0]
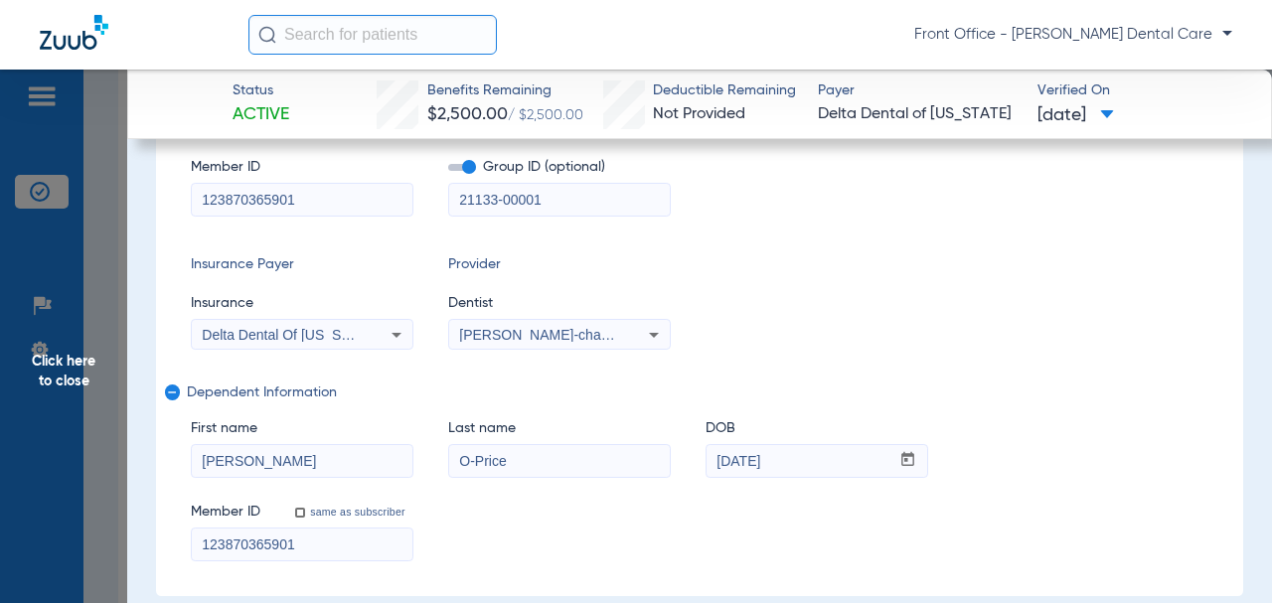
drag, startPoint x: 257, startPoint y: 555, endPoint x: 165, endPoint y: 541, distance: 93.5
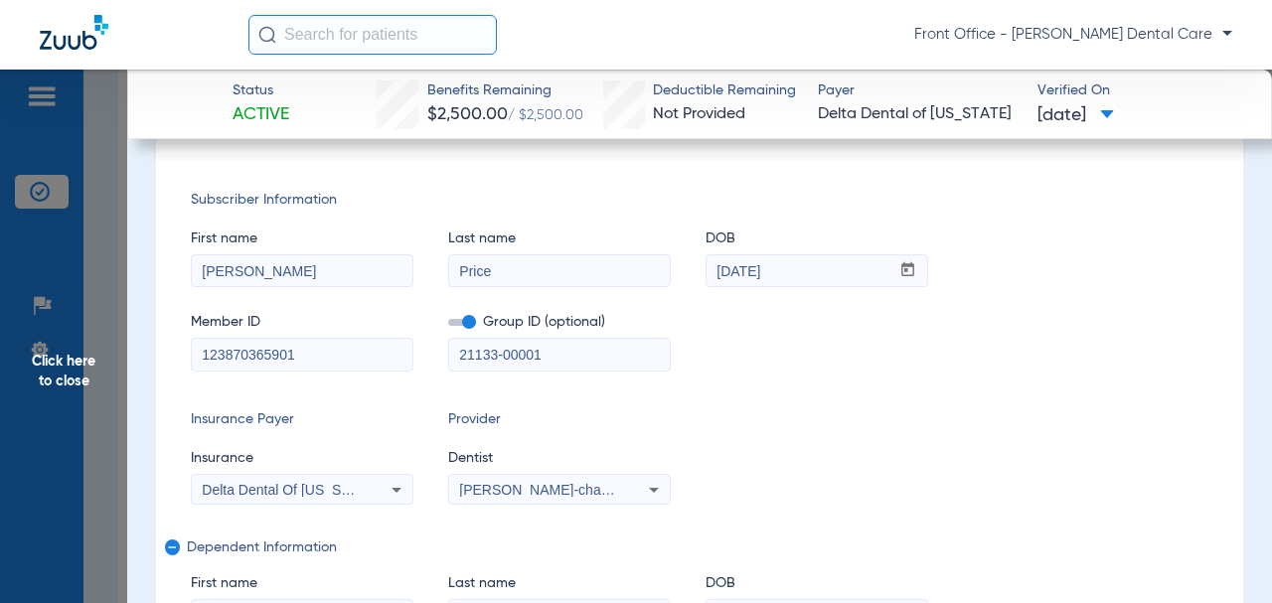
scroll to position [553, 0]
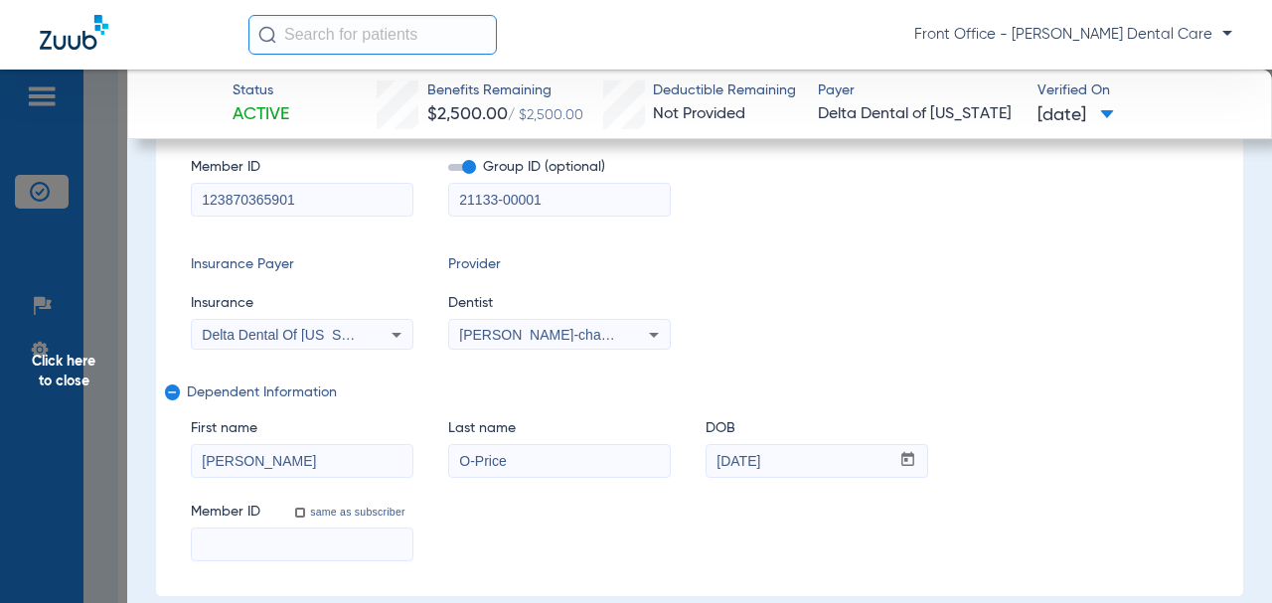
drag, startPoint x: 263, startPoint y: 458, endPoint x: 229, endPoint y: 462, distance: 35.0
click at [184, 462] on div "Subscriber Information First name [PERSON_NAME] Last name Price DOB mm / dd / y…" at bounding box center [699, 298] width 1087 height 596
click at [436, 458] on div "First name Last name O-Price DOB mm / dd / yyyy [DATE]" at bounding box center [700, 439] width 1018 height 77
drag, startPoint x: 789, startPoint y: 459, endPoint x: 635, endPoint y: 454, distance: 154.1
click at [691, 456] on div "First name Last name DOB mm / dd / yyyy [DATE]" at bounding box center [700, 439] width 1018 height 77
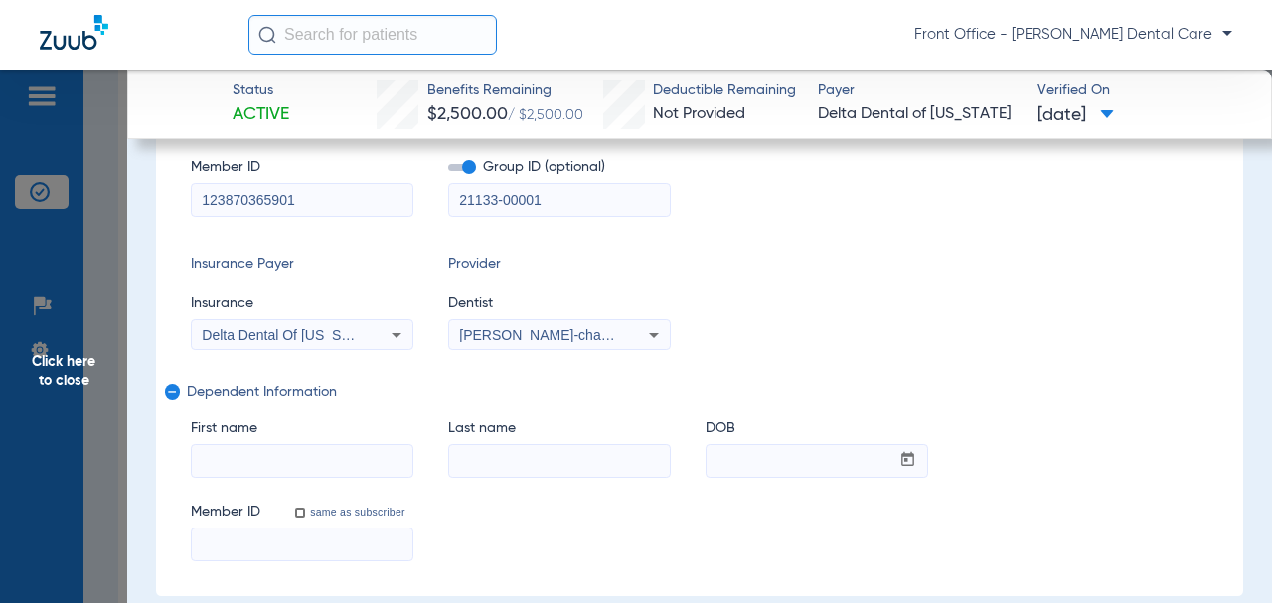
click at [173, 396] on mat-icon "remove" at bounding box center [171, 397] width 12 height 24
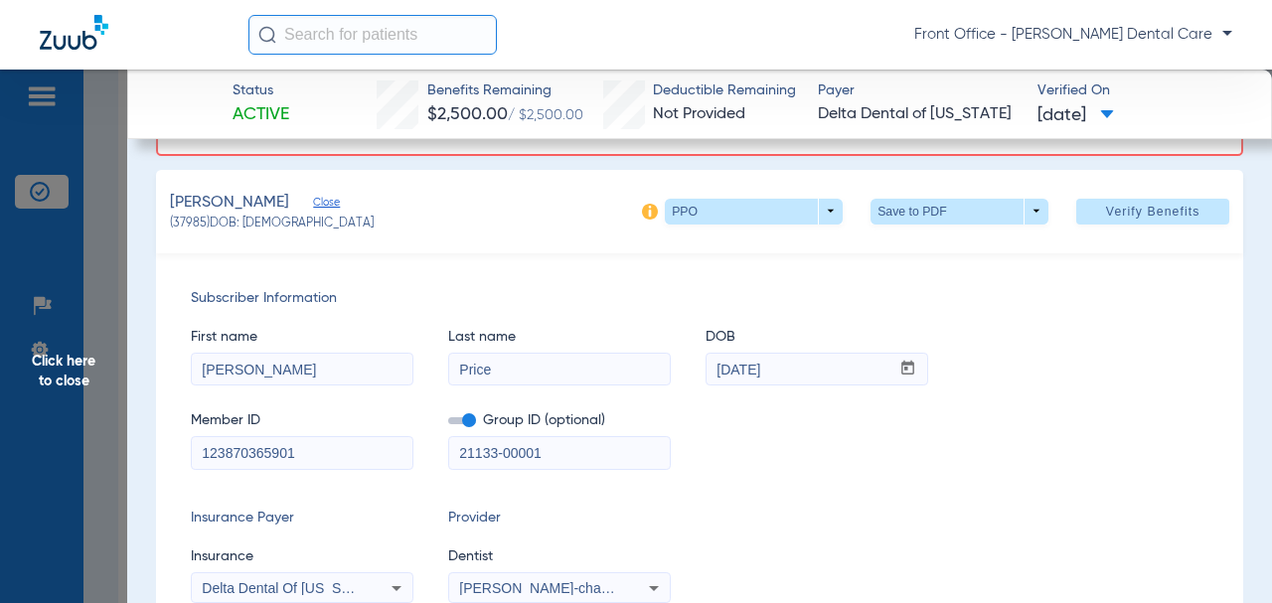
scroll to position [99, 0]
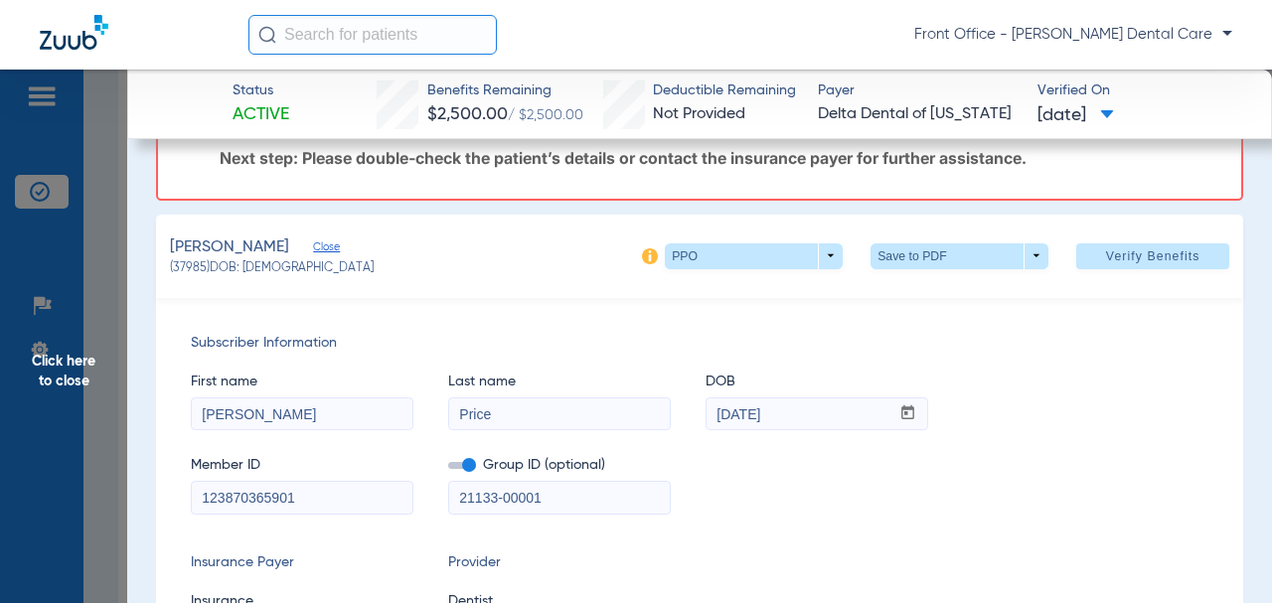
click at [1110, 263] on span "Verify Benefits" at bounding box center [1153, 256] width 94 height 16
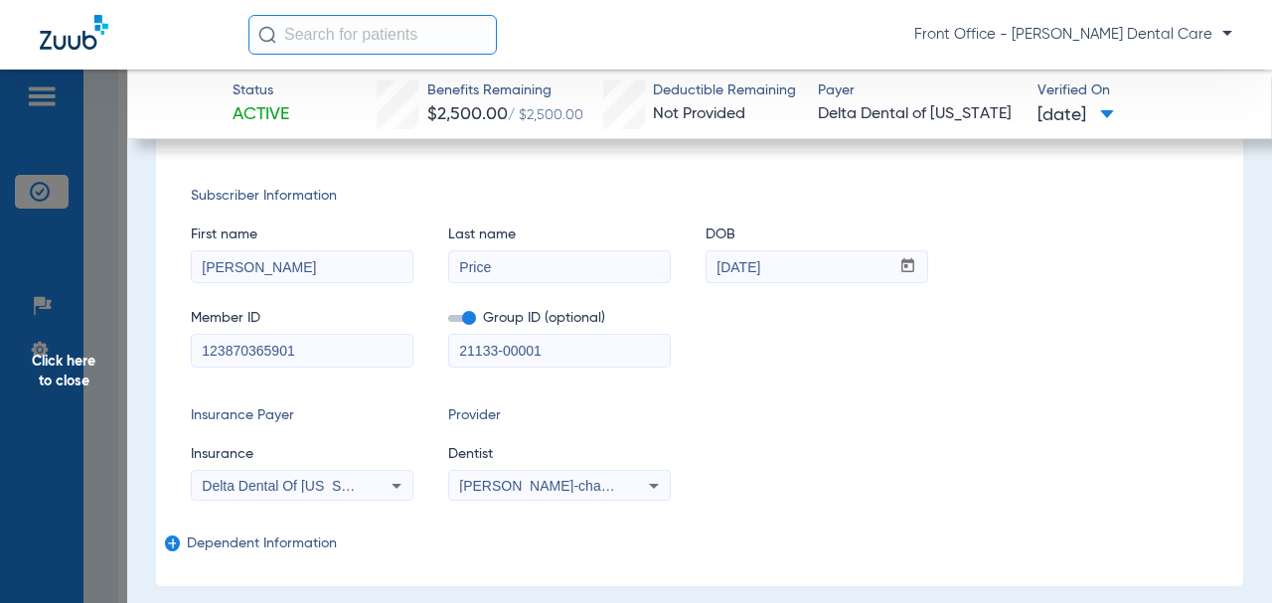
scroll to position [0, 0]
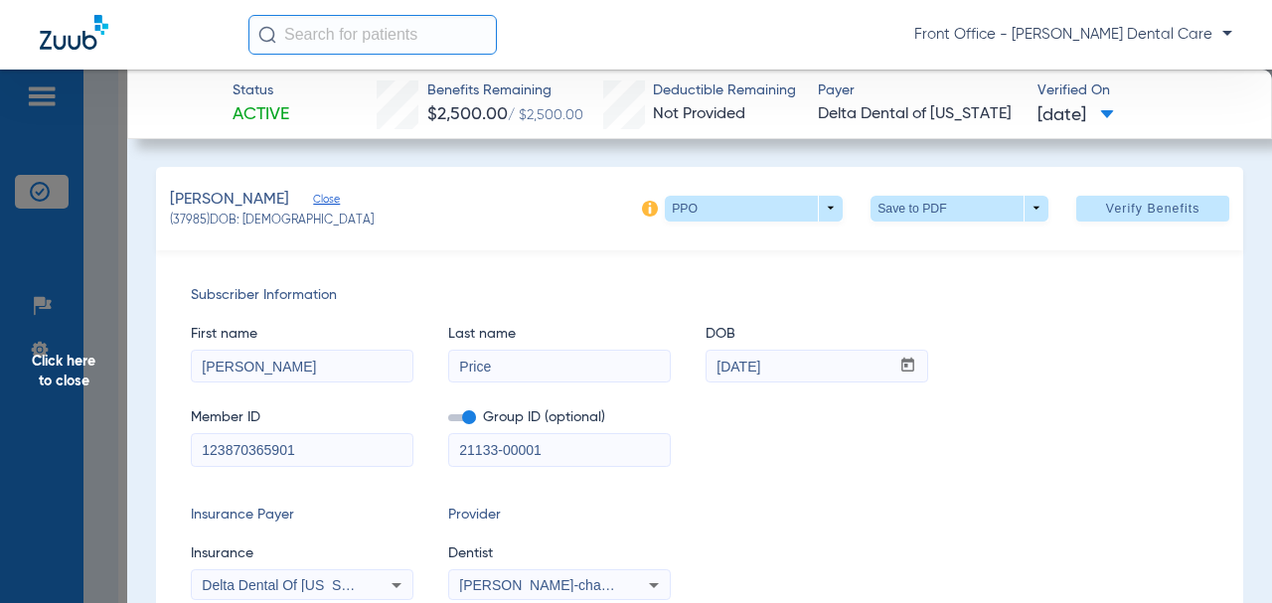
click at [76, 378] on span "Click here to close" at bounding box center [63, 371] width 127 height 603
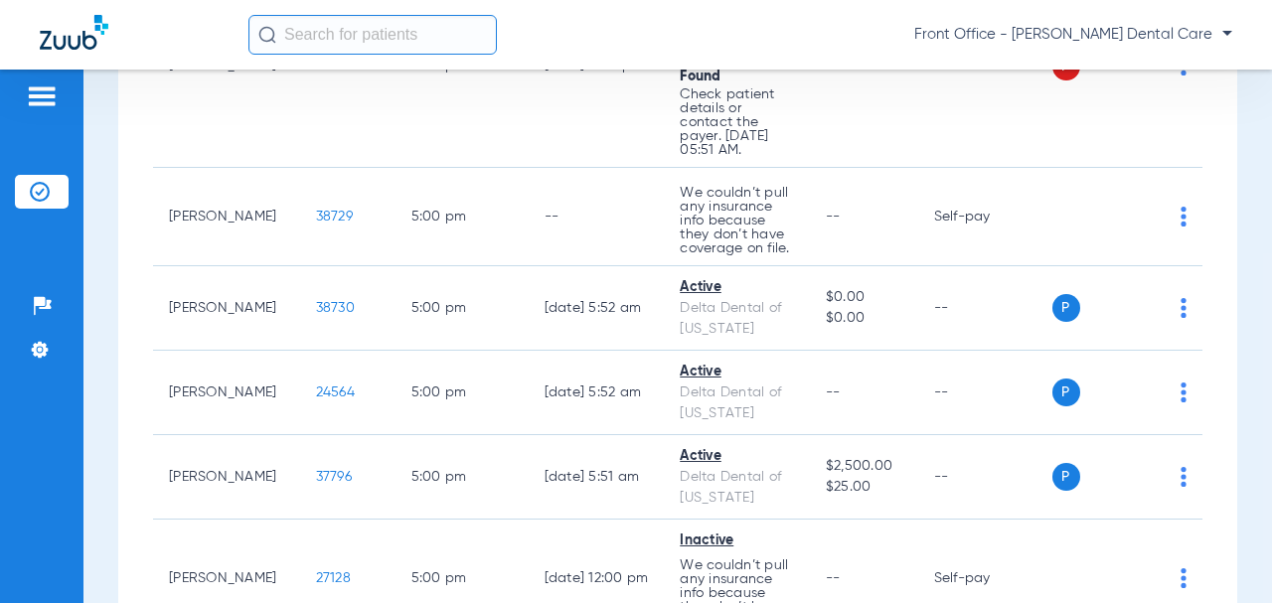
scroll to position [4770, 0]
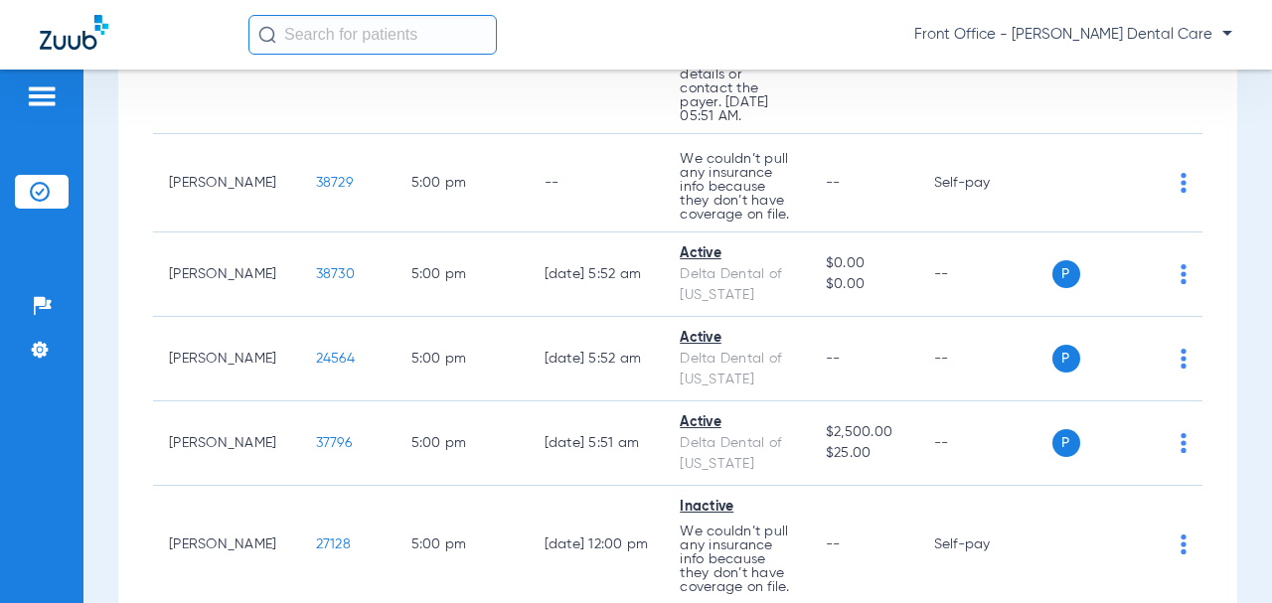
click at [316, 39] on span "34121" at bounding box center [332, 32] width 33 height 14
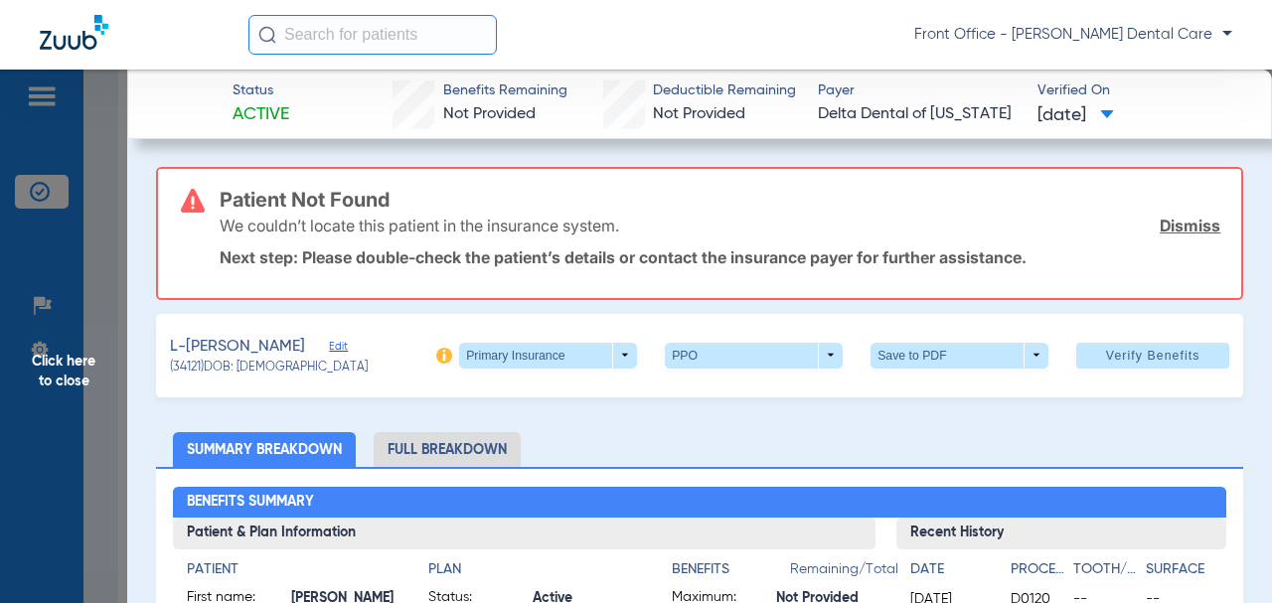
click at [347, 340] on span "Edit" at bounding box center [338, 349] width 18 height 19
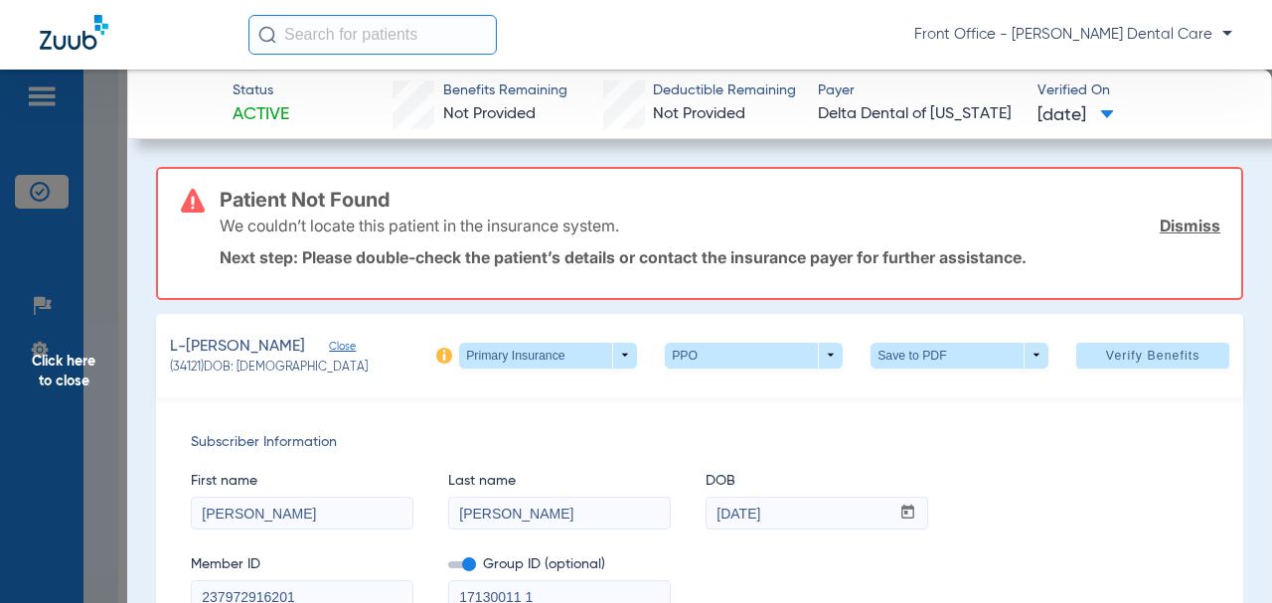
scroll to position [199, 0]
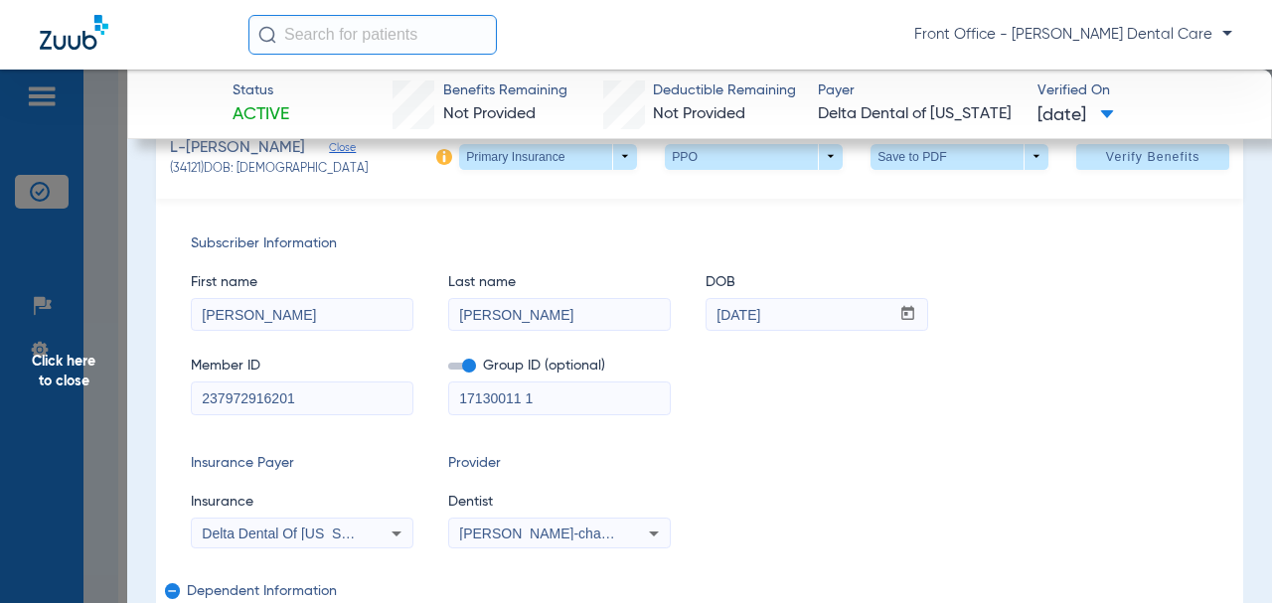
click at [482, 320] on input "[PERSON_NAME]" at bounding box center [559, 315] width 221 height 32
type input "[PERSON_NAME]"
drag, startPoint x: 540, startPoint y: 404, endPoint x: 453, endPoint y: 405, distance: 86.5
click at [453, 405] on input "17130011 1" at bounding box center [559, 399] width 221 height 32
paste input "00001-0001"
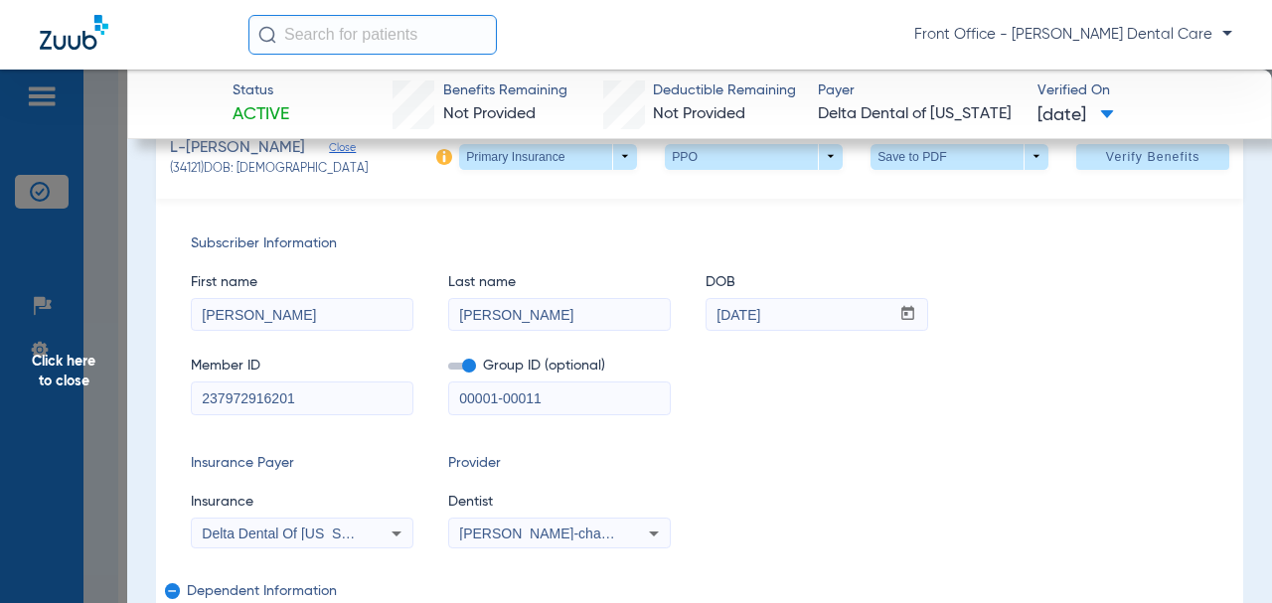
type input "00001-00011"
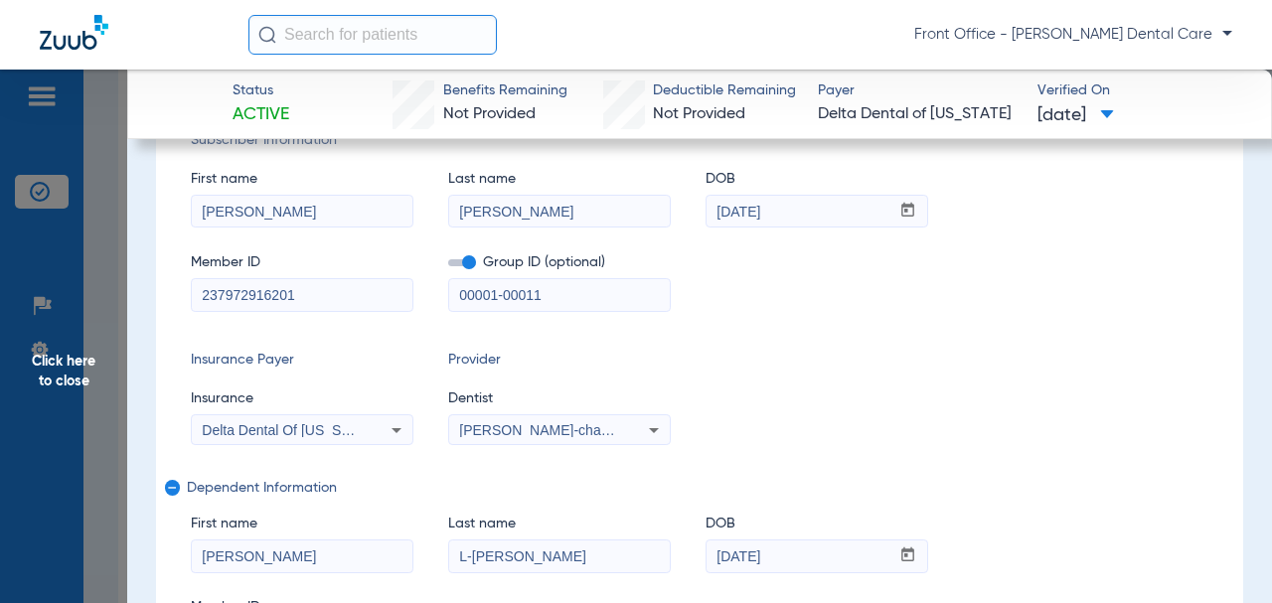
scroll to position [298, 0]
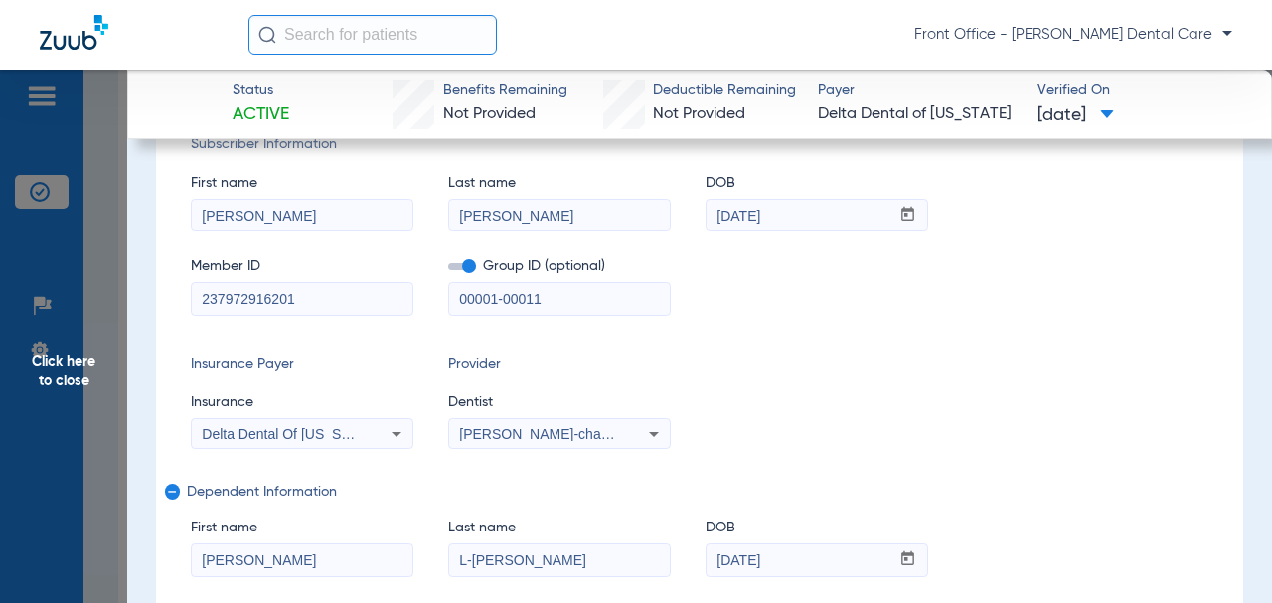
drag, startPoint x: 244, startPoint y: 311, endPoint x: 233, endPoint y: 311, distance: 11.9
click at [184, 313] on div "Subscriber Information First name [PERSON_NAME] Last name [PERSON_NAME] mm / dd…" at bounding box center [699, 397] width 1087 height 596
paste input "112568329602"
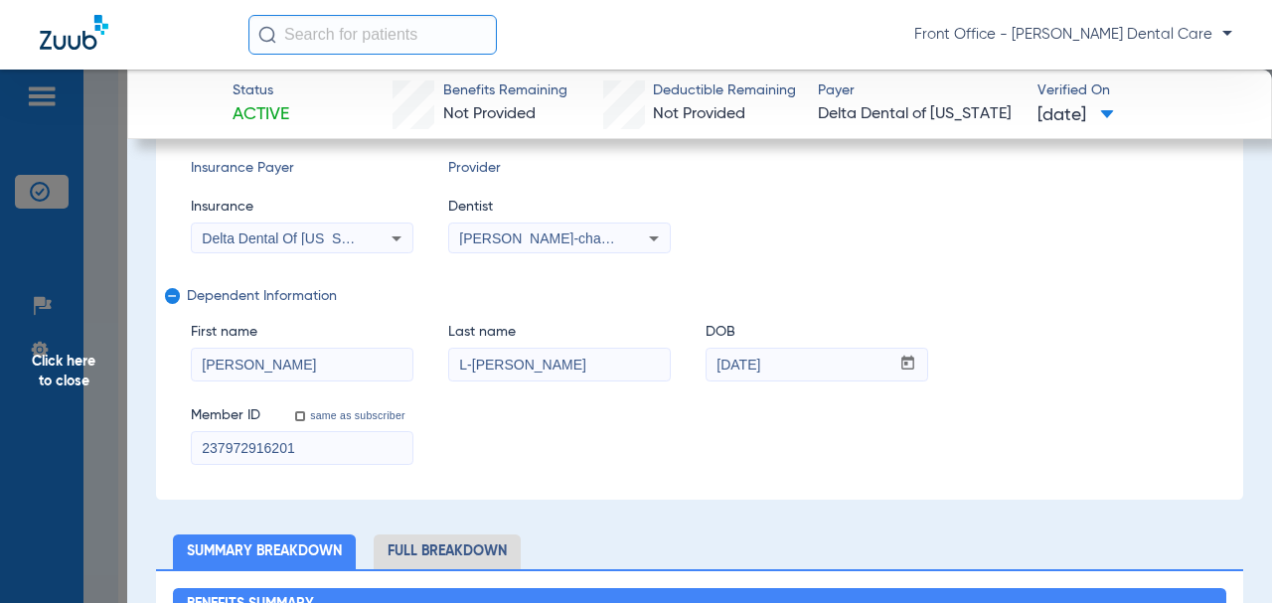
scroll to position [596, 0]
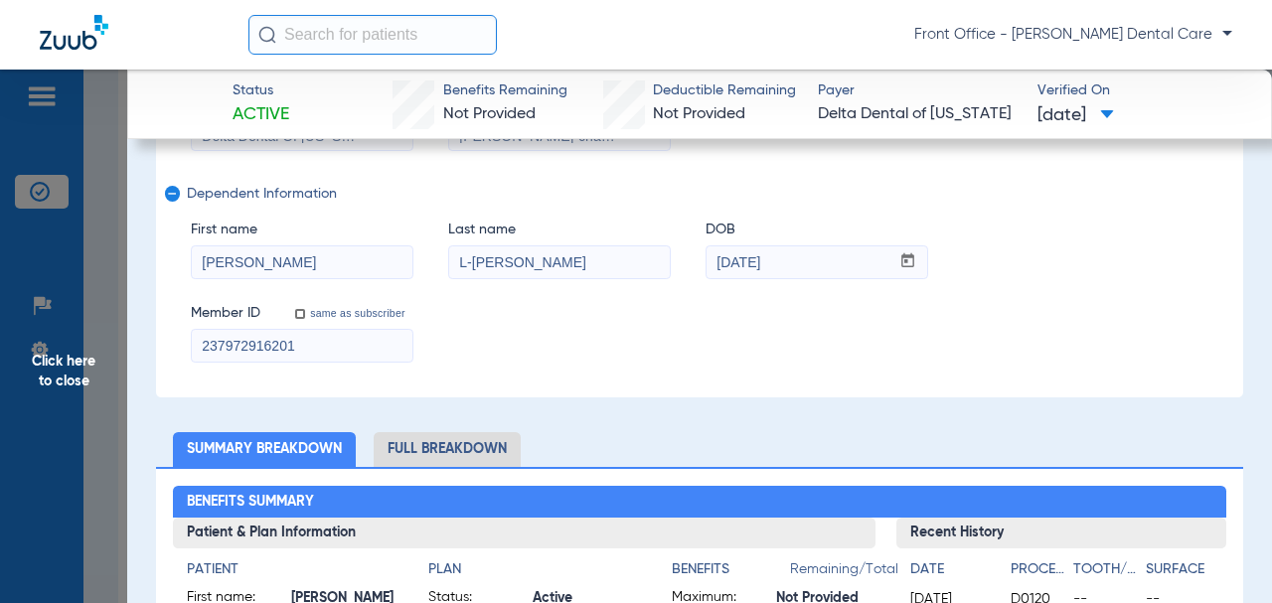
type input "112568329602"
click at [181, 365] on div "Subscriber Information First name [PERSON_NAME] Last name [PERSON_NAME] mm / dd…" at bounding box center [699, 99] width 1087 height 596
paste input "112568329602"
type input "112568329602"
click at [473, 271] on input "L-[PERSON_NAME]" at bounding box center [559, 262] width 221 height 32
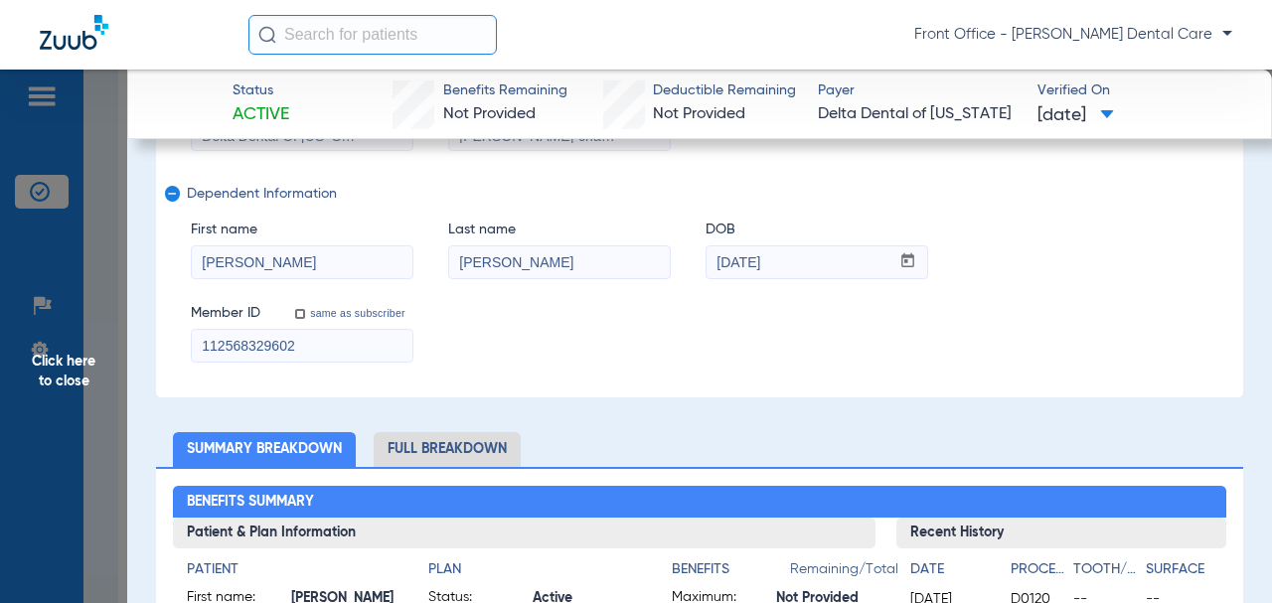
type input "[PERSON_NAME]"
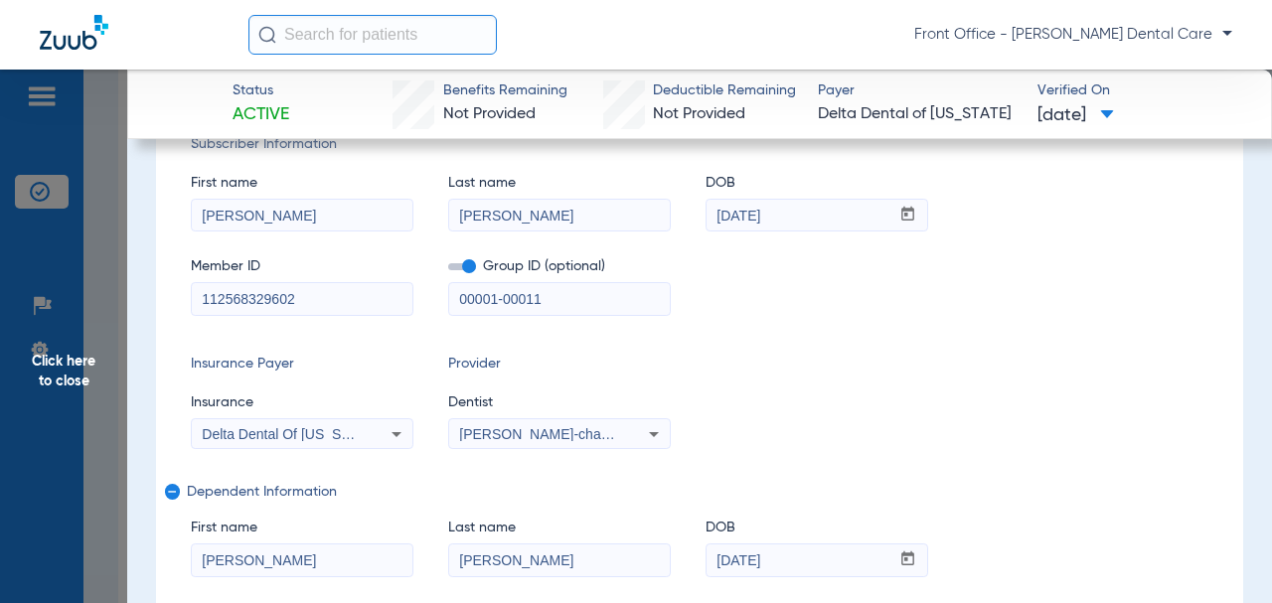
scroll to position [199, 0]
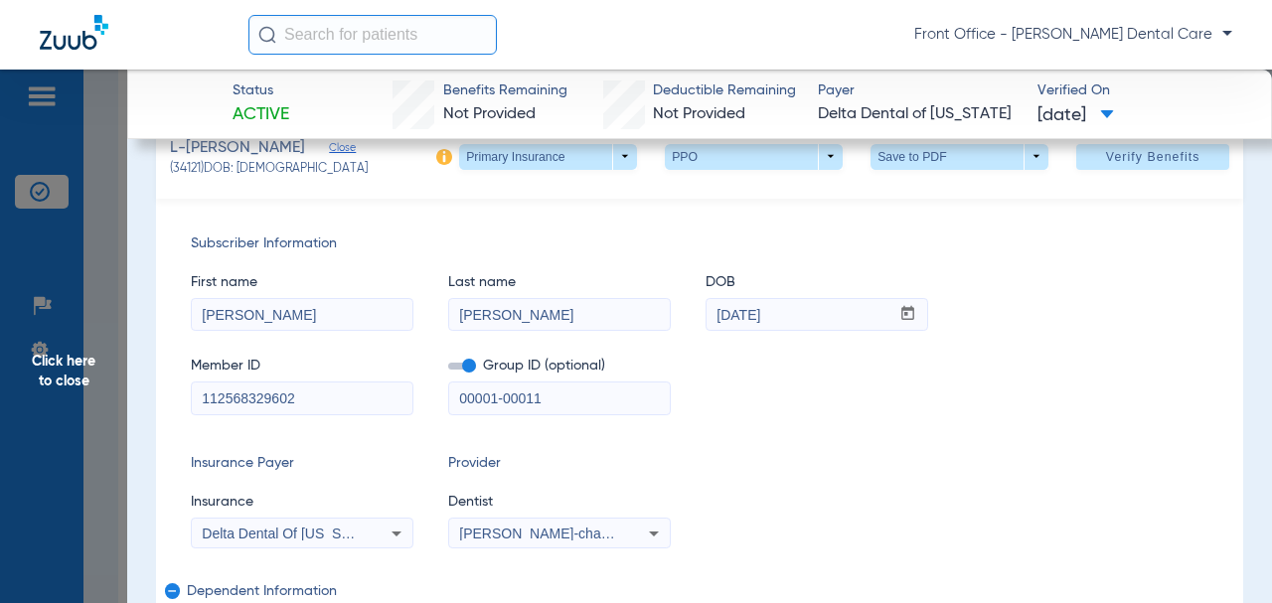
drag, startPoint x: 234, startPoint y: 407, endPoint x: 161, endPoint y: 408, distance: 72.6
click at [161, 408] on div "Subscriber Information First name [PERSON_NAME] Last name [PERSON_NAME] mm / dd…" at bounding box center [699, 497] width 1087 height 596
paste input "1"
type input "112568329601"
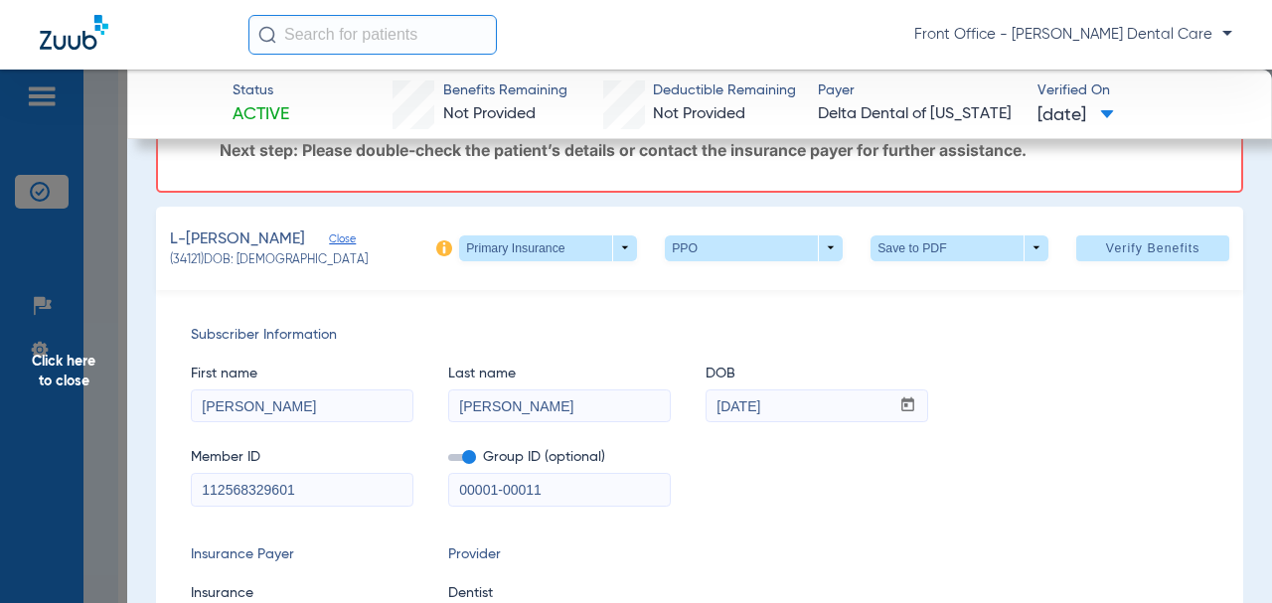
scroll to position [0, 0]
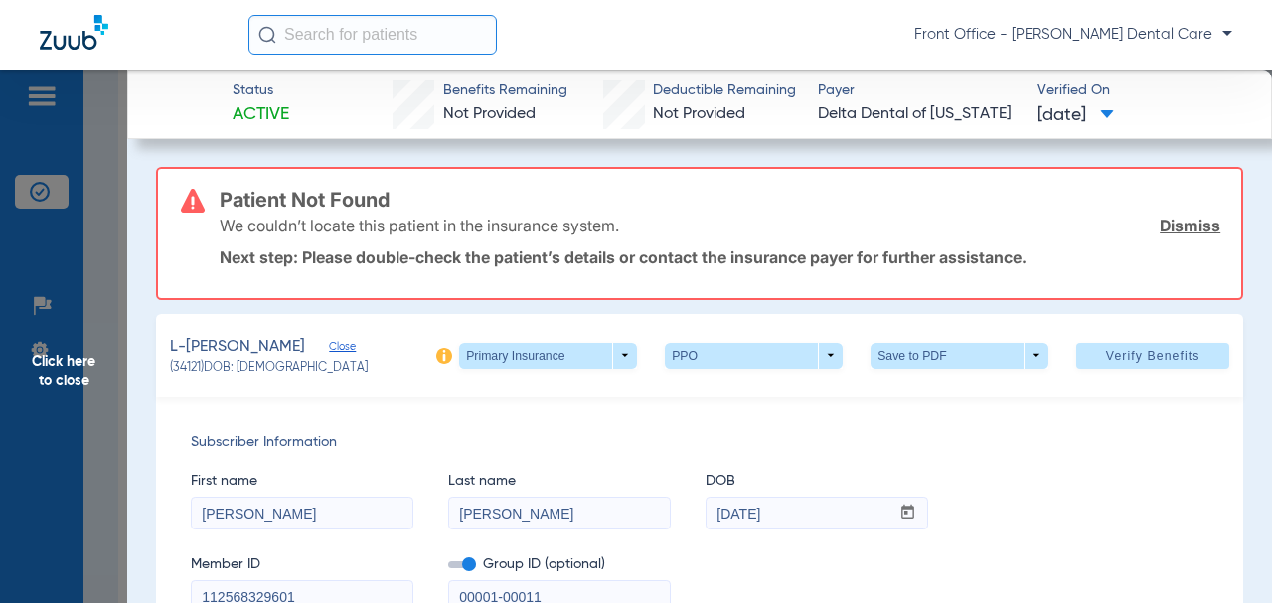
click at [1128, 348] on span at bounding box center [1152, 356] width 153 height 48
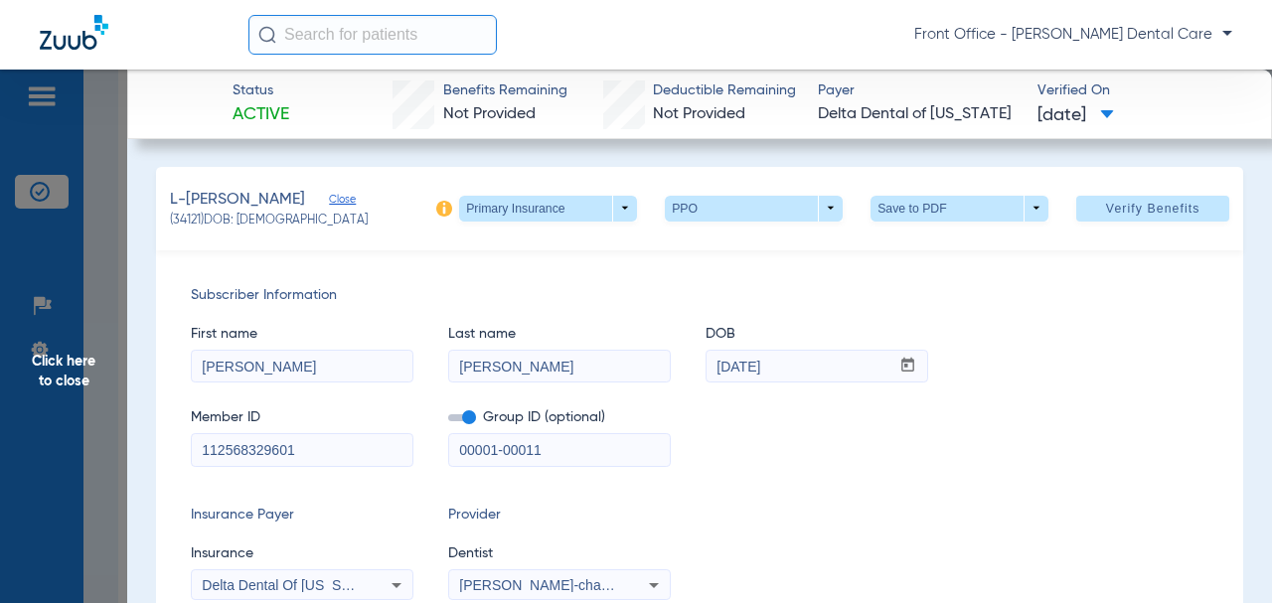
click at [74, 375] on span "Click here to close" at bounding box center [63, 371] width 127 height 603
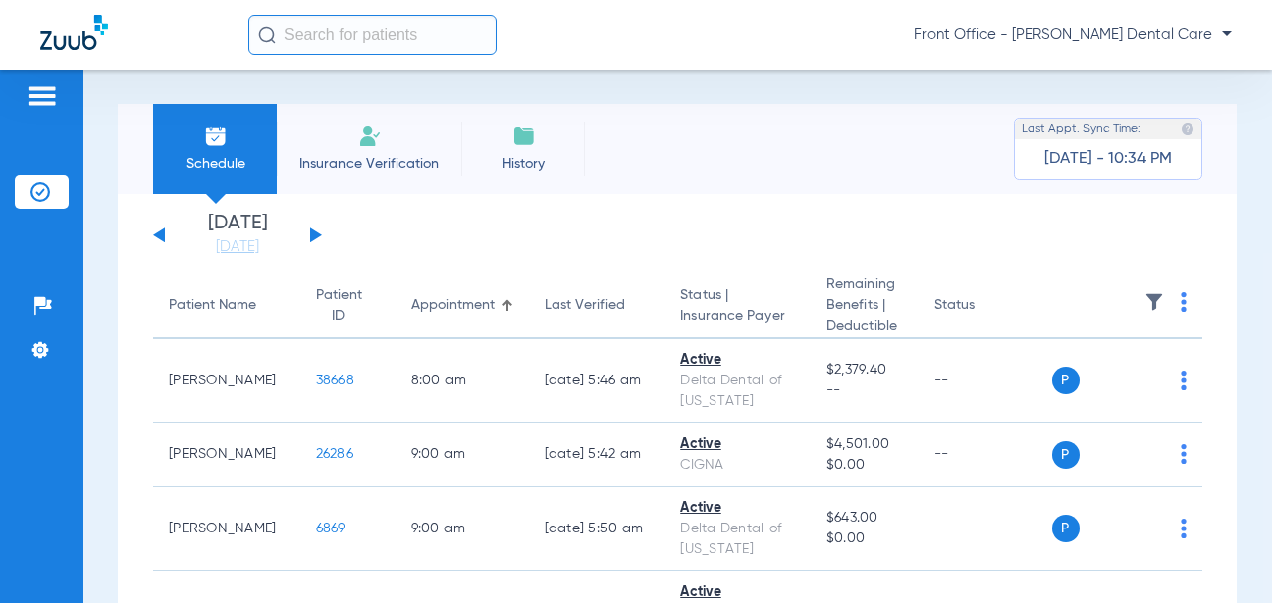
click at [308, 239] on div "[DATE] [DATE] [DATE] [DATE] [DATE] [DATE] [DATE] [DATE] [DATE] [DATE] [DATE] [D…" at bounding box center [237, 236] width 169 height 44
click at [313, 230] on div "[DATE] [DATE] [DATE] [DATE] [DATE] [DATE] [DATE] [DATE] [DATE] [DATE] [DATE] [D…" at bounding box center [237, 236] width 169 height 44
